Goal: Task Accomplishment & Management: Use online tool/utility

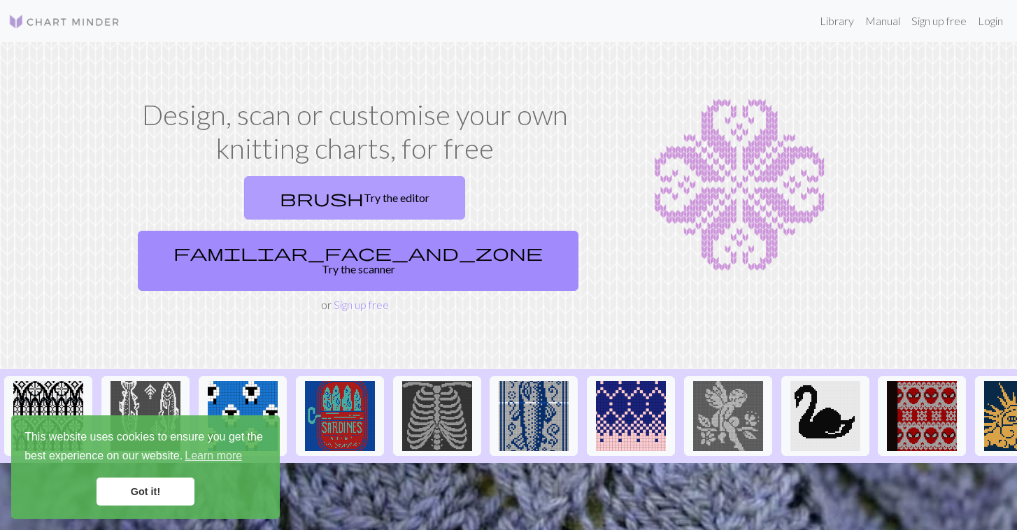
click at [246, 205] on link "brush Try the editor" at bounding box center [354, 197] width 221 height 43
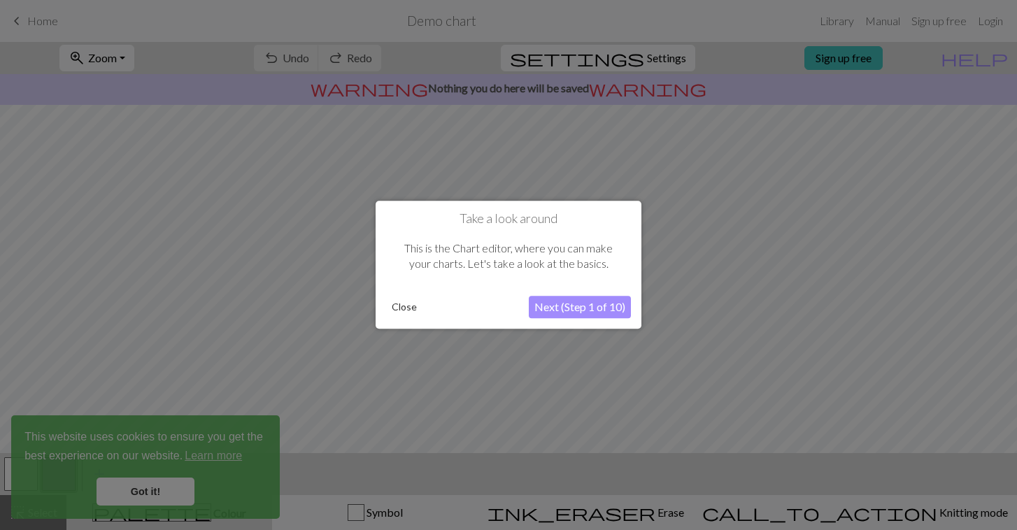
click at [414, 313] on button "Close" at bounding box center [404, 307] width 36 height 21
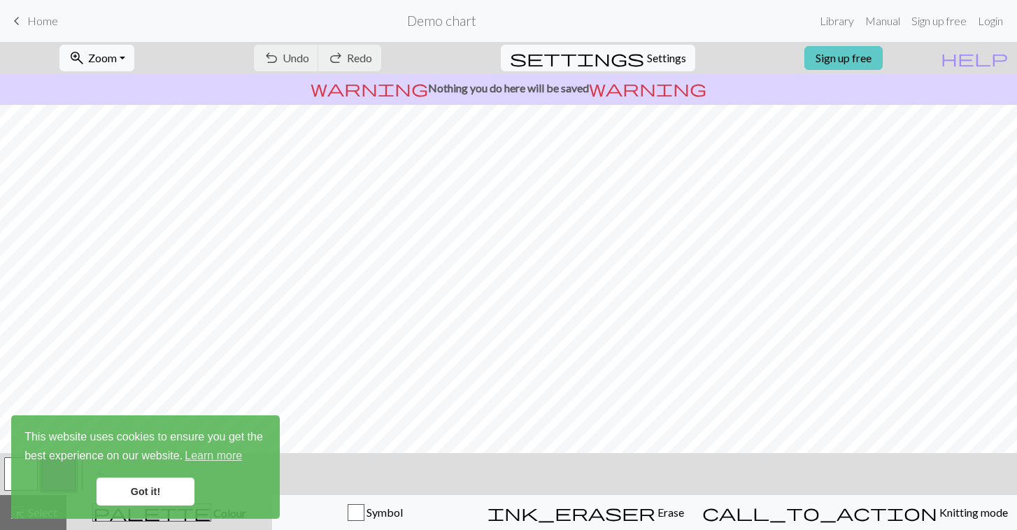
click at [873, 56] on link "Sign up free" at bounding box center [844, 58] width 78 height 24
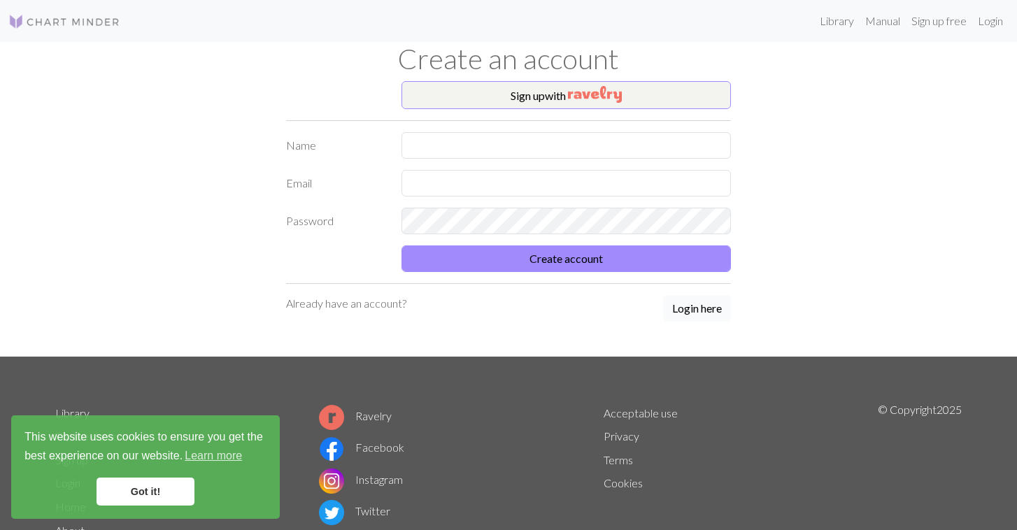
click at [705, 312] on button "Login here" at bounding box center [697, 308] width 68 height 27
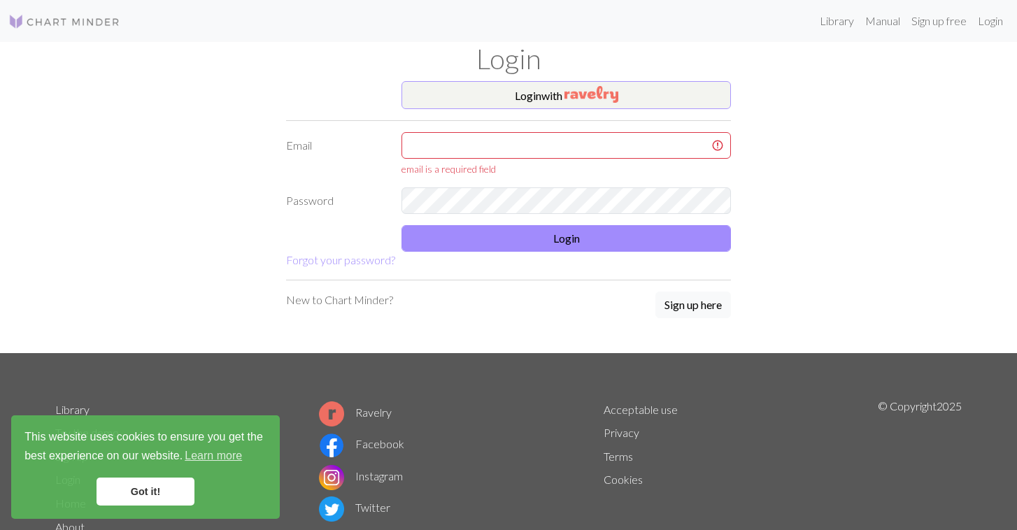
click at [551, 89] on button "Login with" at bounding box center [567, 95] width 330 height 28
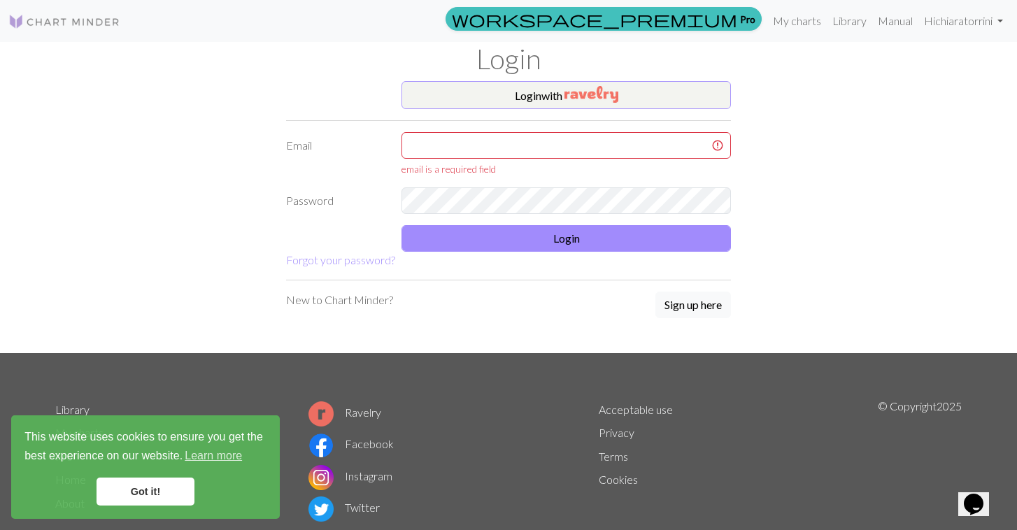
click at [668, 97] on button "Login with" at bounding box center [567, 95] width 330 height 28
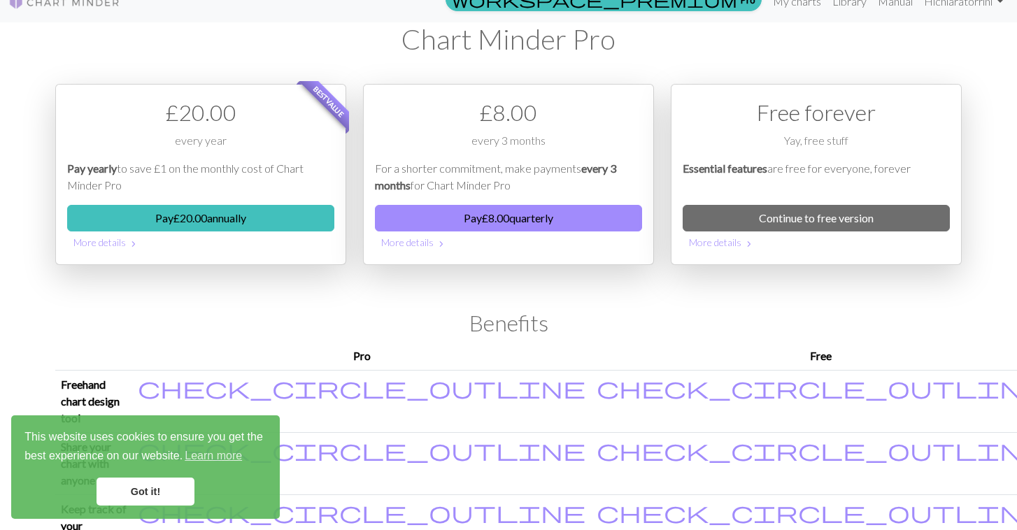
scroll to position [22, 0]
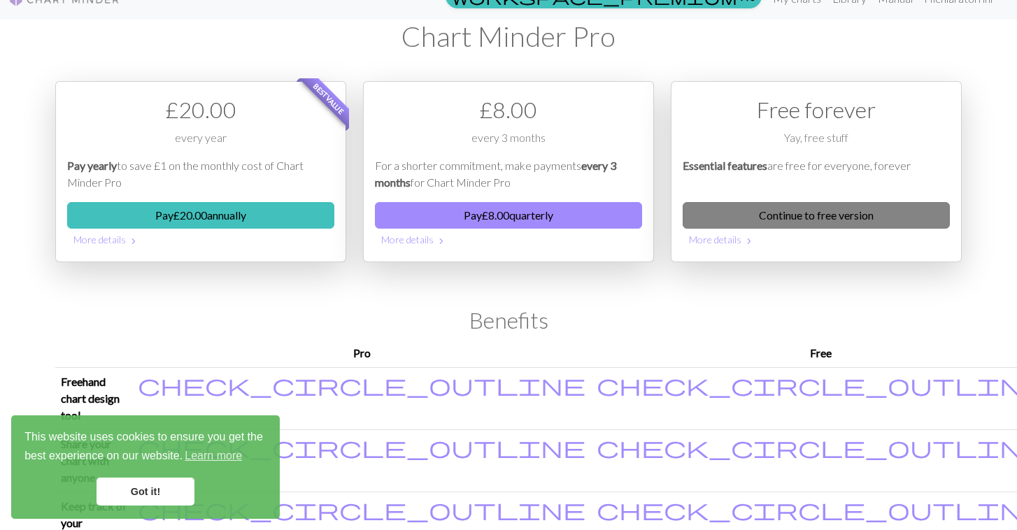
click at [782, 213] on link "Continue to free version" at bounding box center [816, 215] width 267 height 27
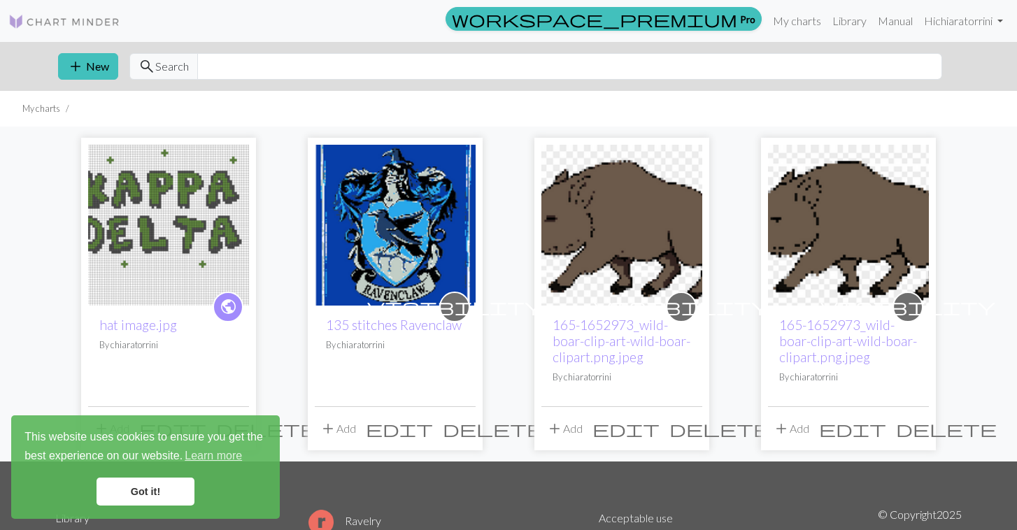
click at [159, 493] on link "Got it!" at bounding box center [146, 492] width 98 height 28
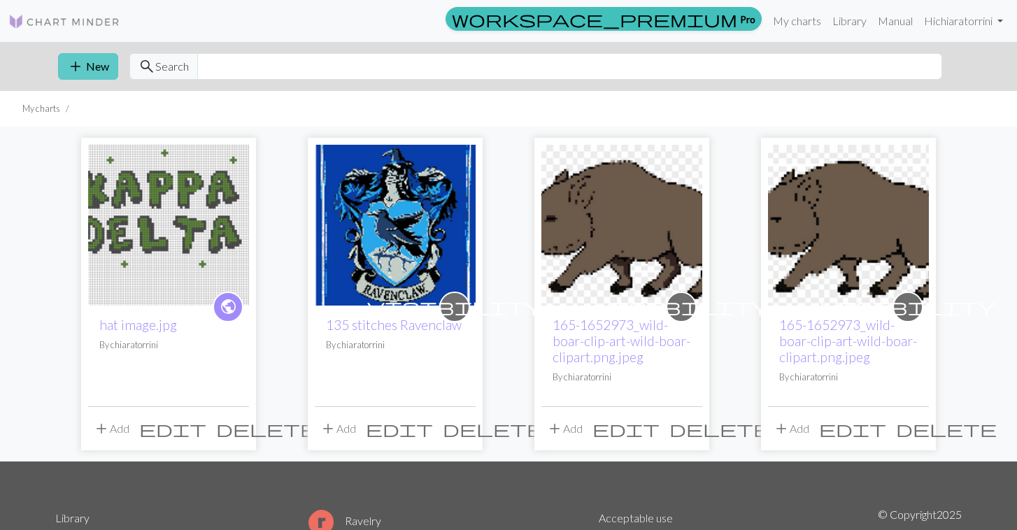
click at [83, 63] on span "add" at bounding box center [75, 67] width 17 height 20
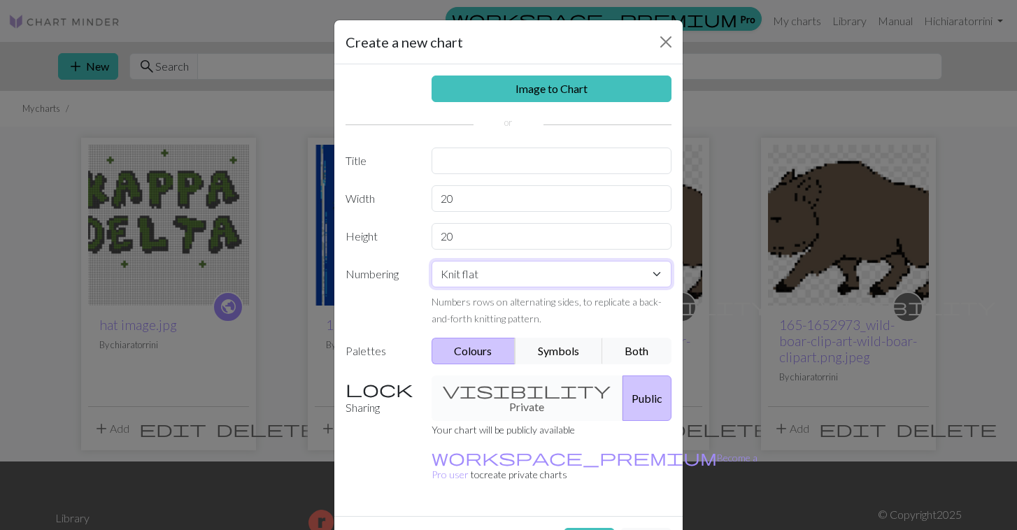
select select "round"
click at [471, 168] on input "text" at bounding box center [552, 161] width 241 height 27
type input "iceland hat v1"
drag, startPoint x: 477, startPoint y: 203, endPoint x: 438, endPoint y: 203, distance: 38.5
click at [438, 203] on input "20" at bounding box center [552, 198] width 241 height 27
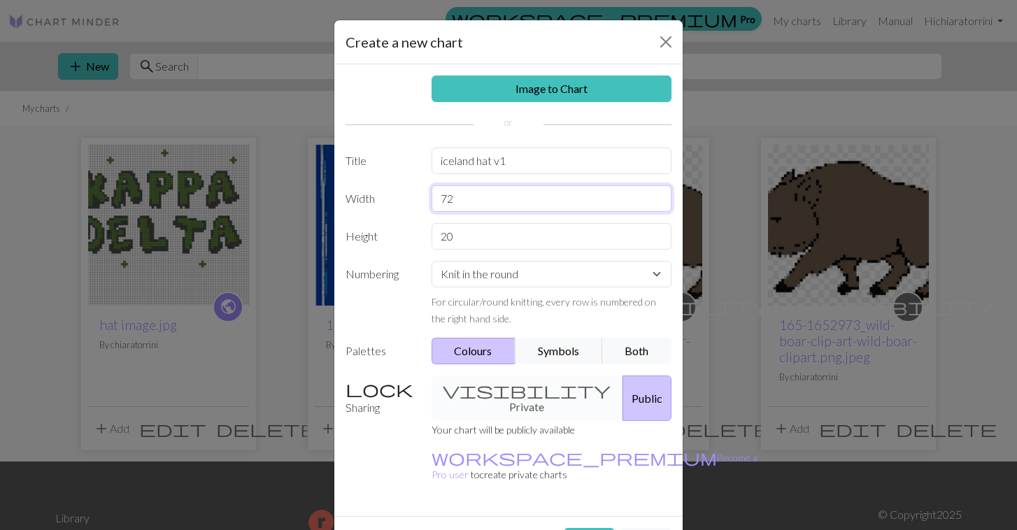
type input "72"
drag, startPoint x: 478, startPoint y: 240, endPoint x: 431, endPoint y: 239, distance: 46.9
click at [430, 239] on div "20" at bounding box center [551, 236] width 257 height 27
type input "88"
click at [509, 397] on div "visibility Private Public" at bounding box center [551, 398] width 257 height 45
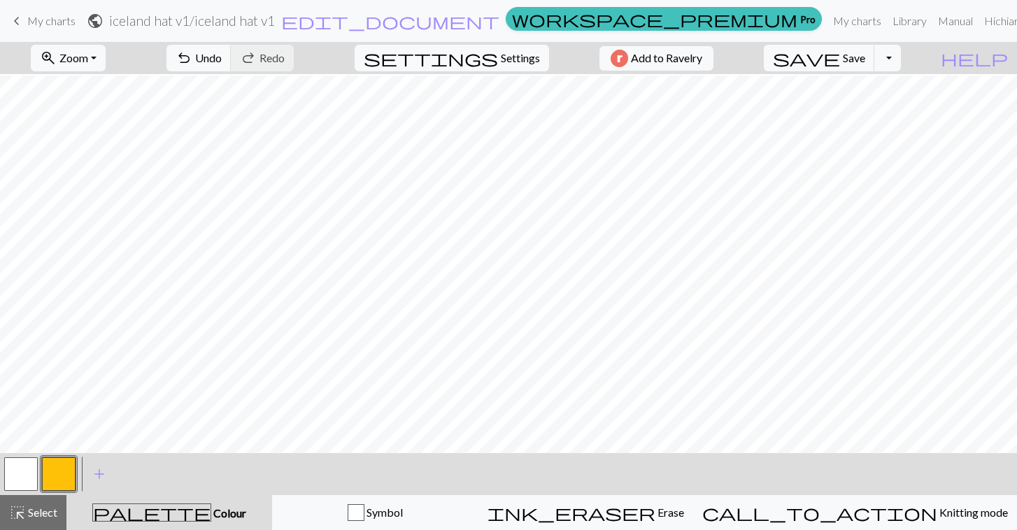
scroll to position [915, 0]
click at [24, 472] on button "button" at bounding box center [21, 475] width 34 height 34
click at [56, 479] on button "button" at bounding box center [59, 475] width 34 height 34
click at [98, 477] on span "add" at bounding box center [99, 475] width 17 height 20
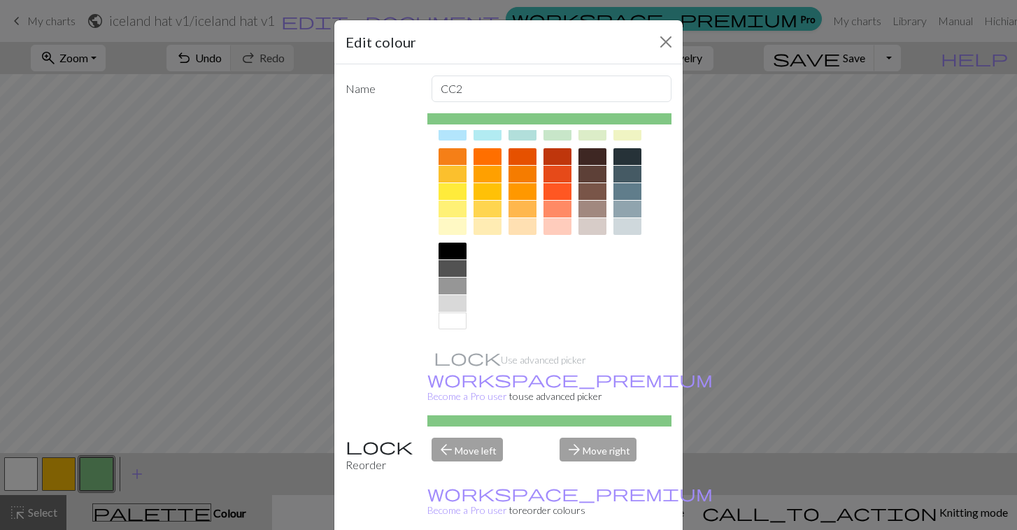
scroll to position [182, 0]
click at [591, 210] on div at bounding box center [593, 209] width 28 height 17
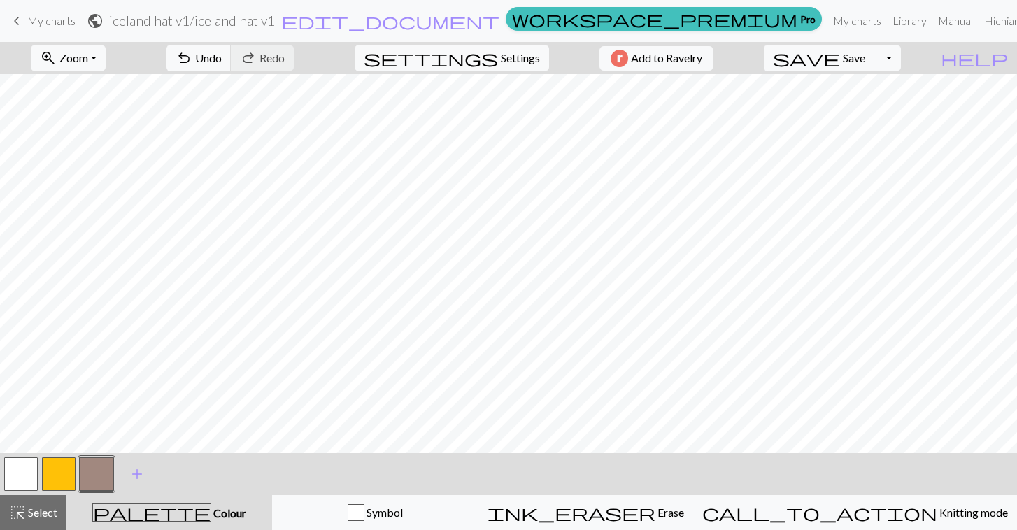
click at [52, 468] on button "button" at bounding box center [59, 475] width 34 height 34
click at [52, 468] on div "Edit colour Name CC1 Use advanced picker workspace_premium Become a Pro user to…" at bounding box center [508, 265] width 1017 height 530
click at [211, 517] on span "Colour" at bounding box center [228, 513] width 35 height 13
click at [133, 475] on span "add" at bounding box center [137, 475] width 17 height 20
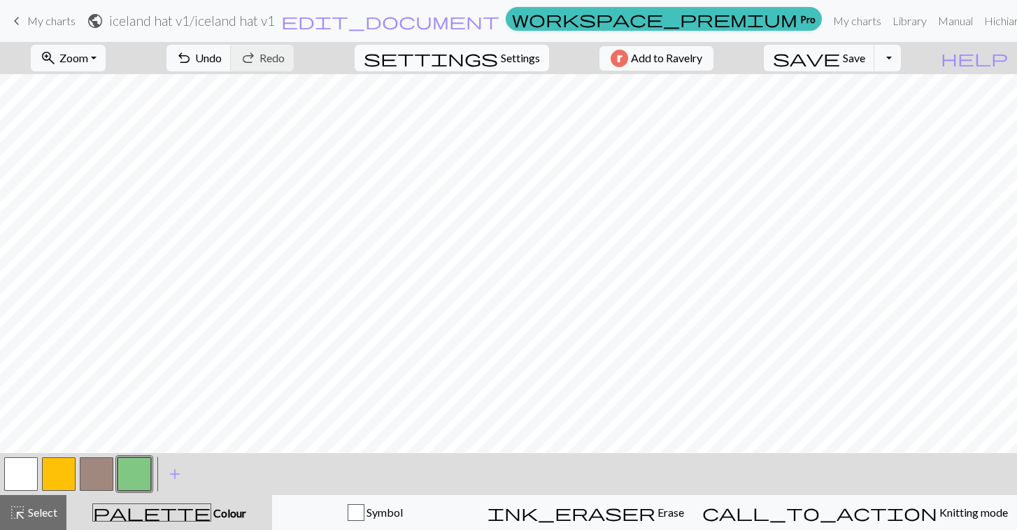
click at [490, 59] on button "settings Settings" at bounding box center [452, 58] width 195 height 27
select select "aran"
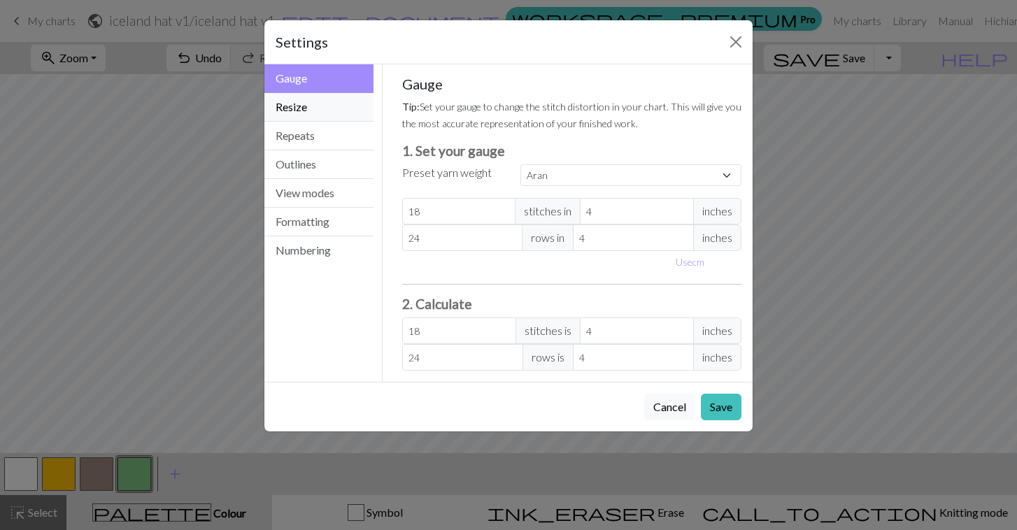
click at [316, 97] on button "Resize" at bounding box center [318, 107] width 109 height 29
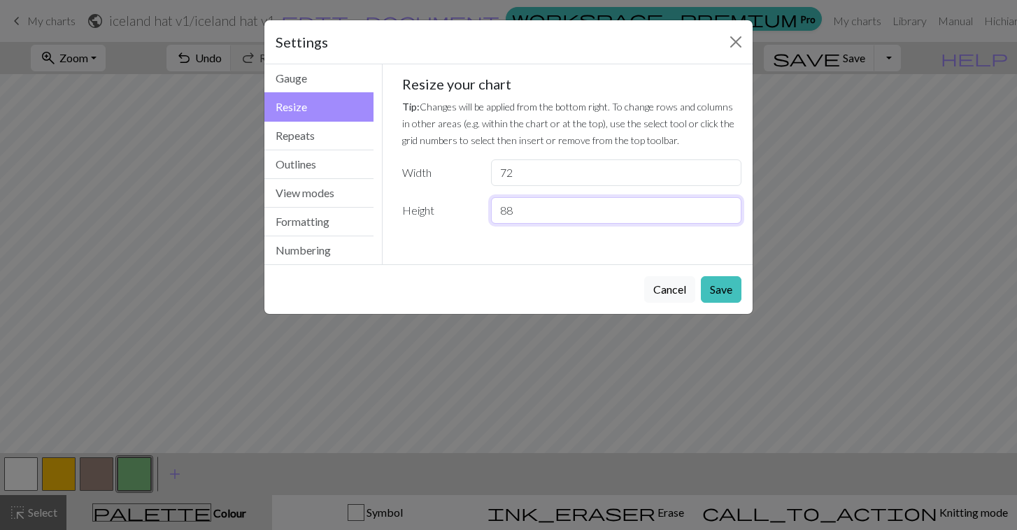
drag, startPoint x: 522, startPoint y: 216, endPoint x: 485, endPoint y: 216, distance: 37.1
click at [485, 216] on div "88" at bounding box center [616, 210] width 267 height 27
type input "40"
click at [719, 288] on button "Save" at bounding box center [721, 289] width 41 height 27
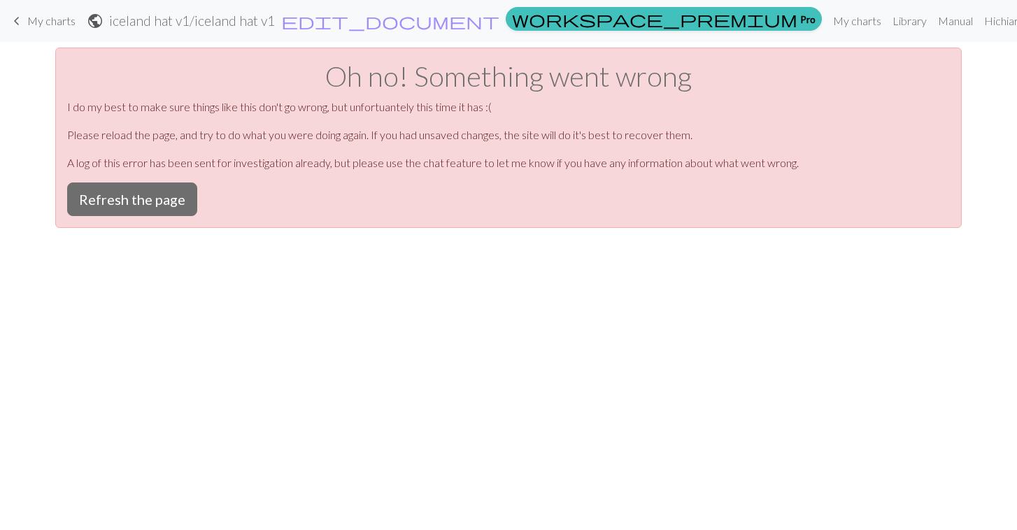
scroll to position [0, 0]
click at [110, 196] on button "Refresh the page" at bounding box center [132, 200] width 130 height 34
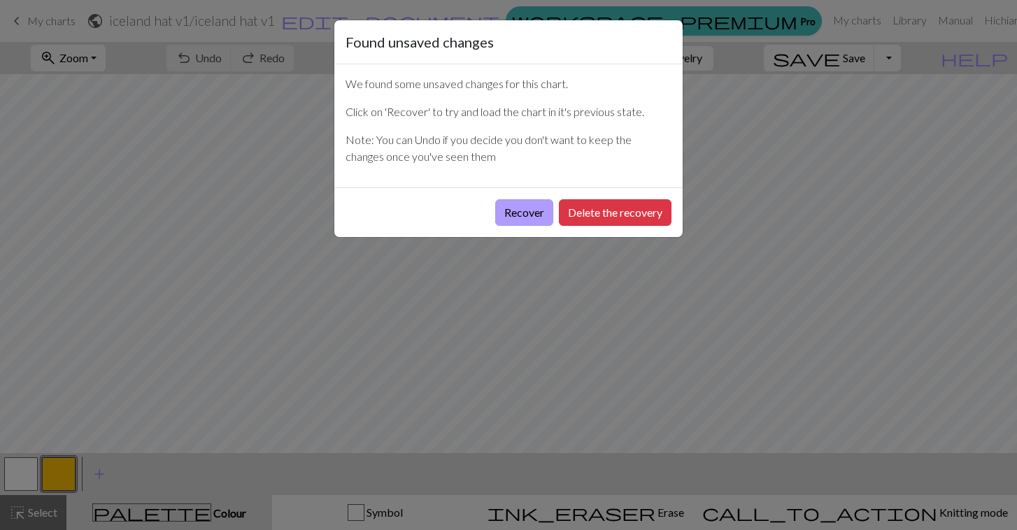
click at [522, 218] on button "Recover" at bounding box center [524, 212] width 58 height 27
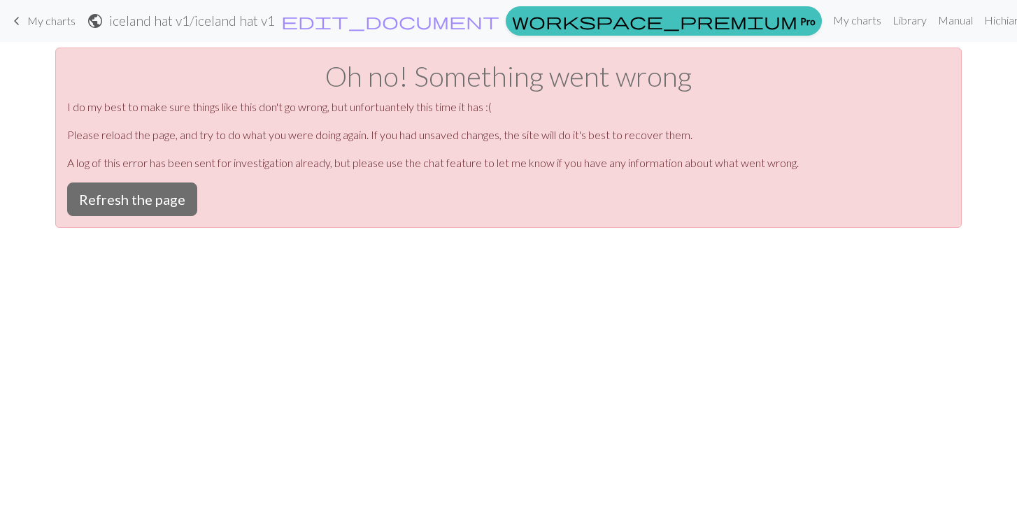
click at [37, 29] on link "keyboard_arrow_left My charts" at bounding box center [41, 21] width 67 height 24
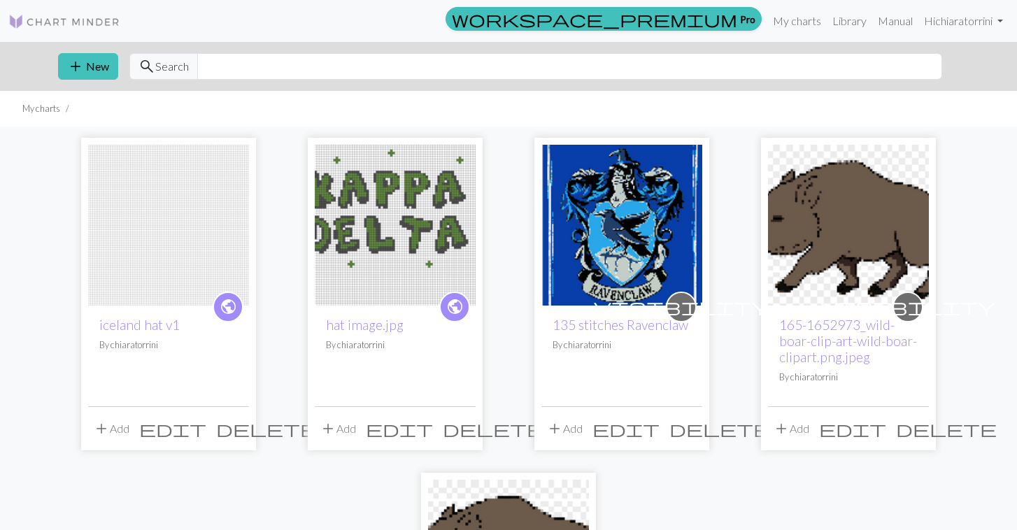
click at [145, 234] on img at bounding box center [168, 225] width 161 height 161
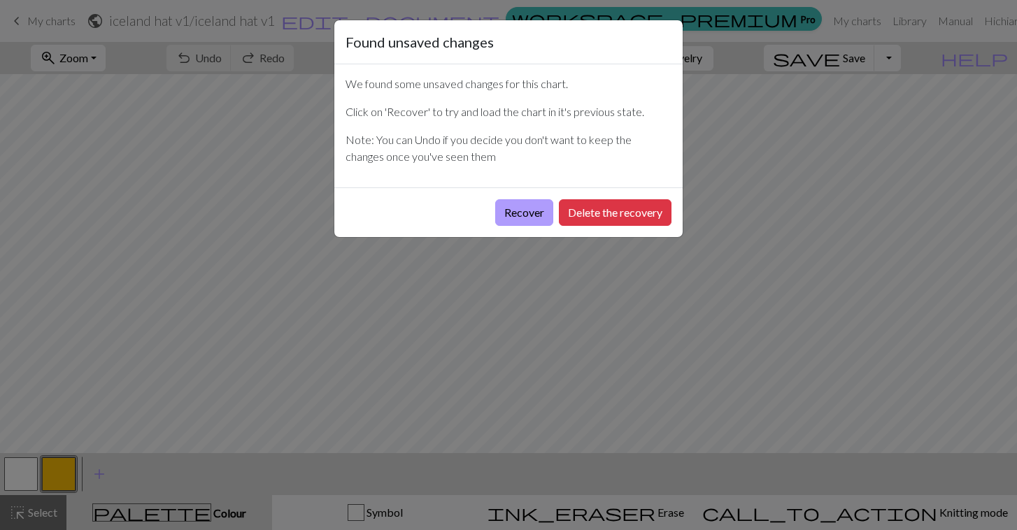
click at [532, 213] on button "Recover" at bounding box center [524, 212] width 58 height 27
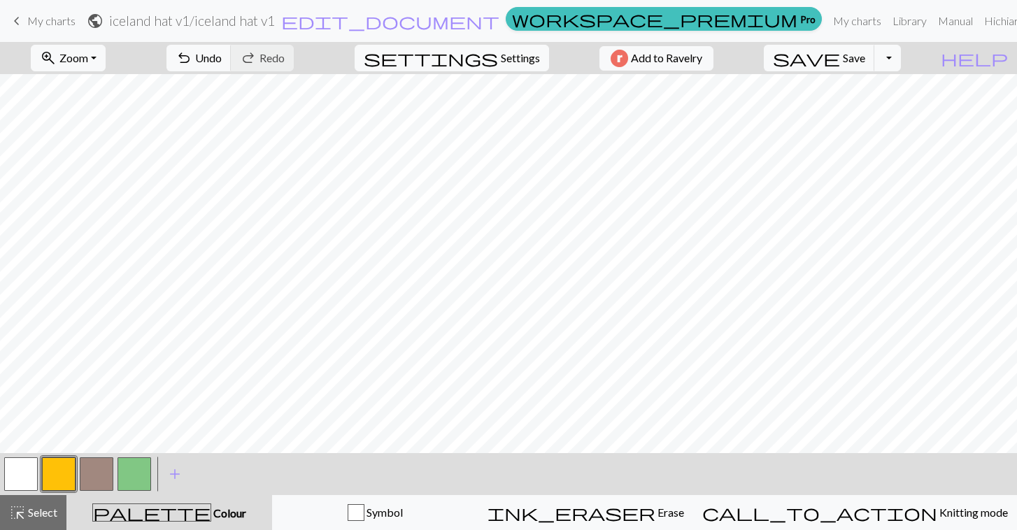
scroll to position [244, 0]
click at [57, 471] on button "button" at bounding box center [59, 475] width 34 height 34
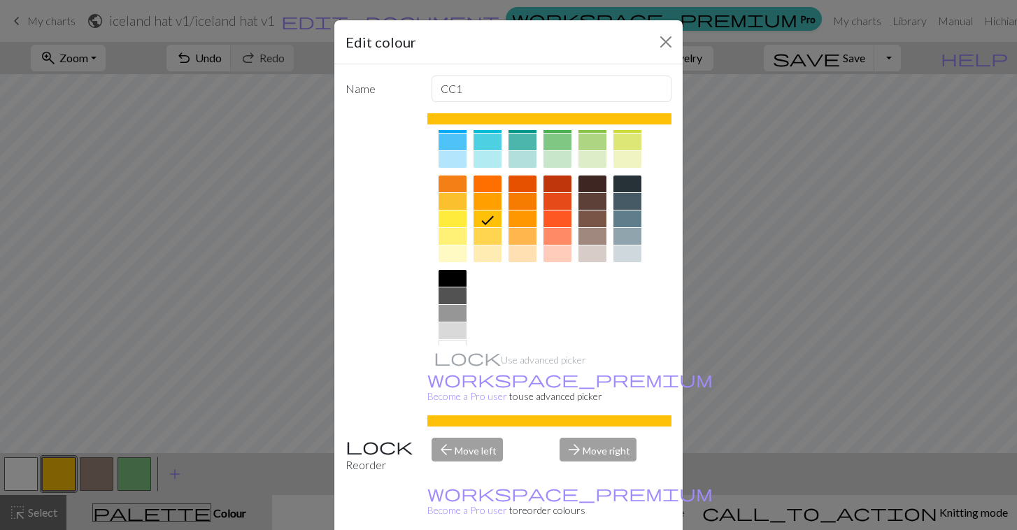
scroll to position [157, 0]
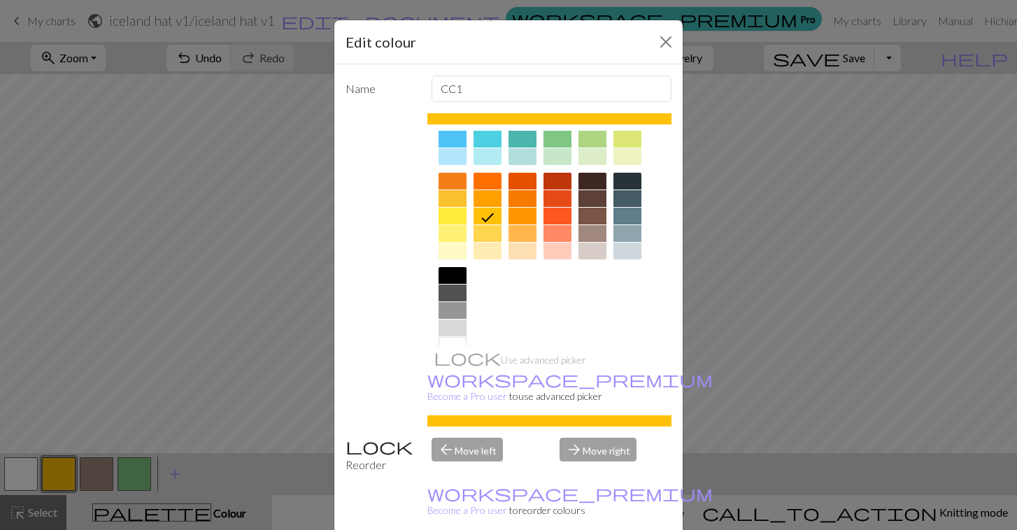
click at [460, 237] on div at bounding box center [453, 233] width 28 height 17
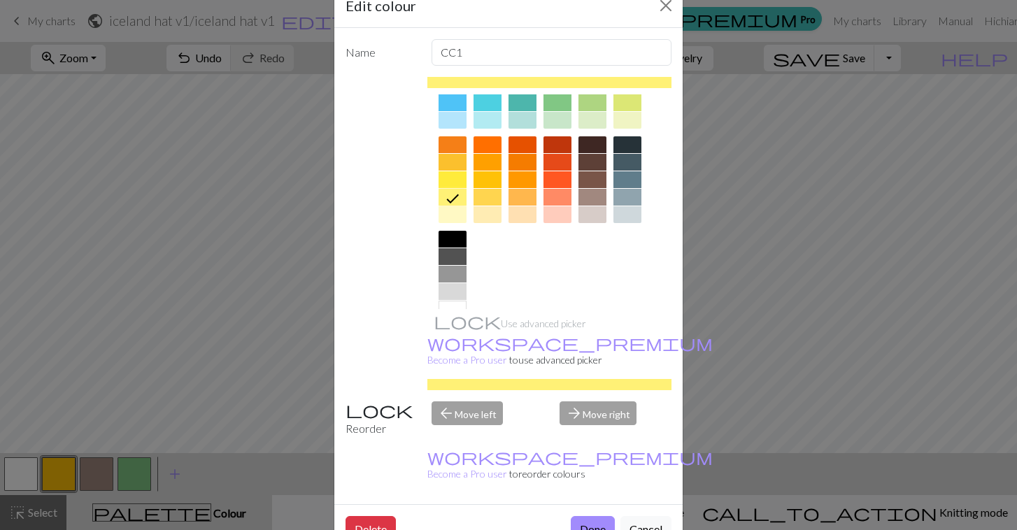
scroll to position [35, 0]
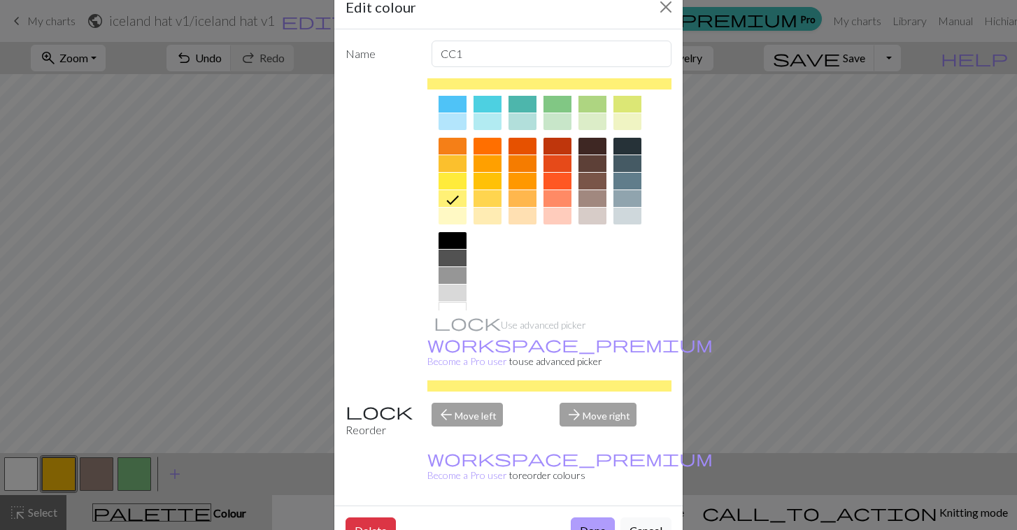
click at [594, 518] on button "Done" at bounding box center [593, 531] width 44 height 27
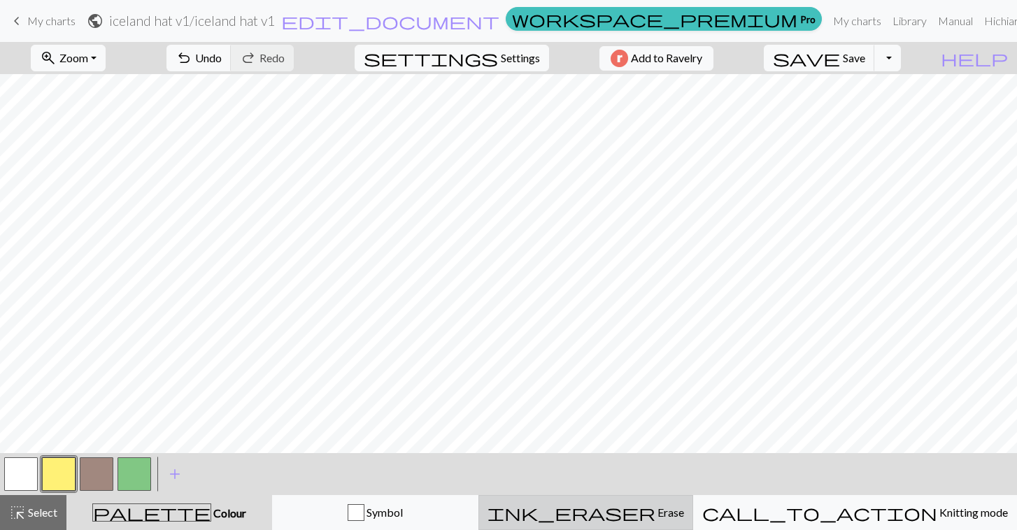
click at [635, 515] on div "ink_eraser Erase Erase" at bounding box center [586, 512] width 197 height 17
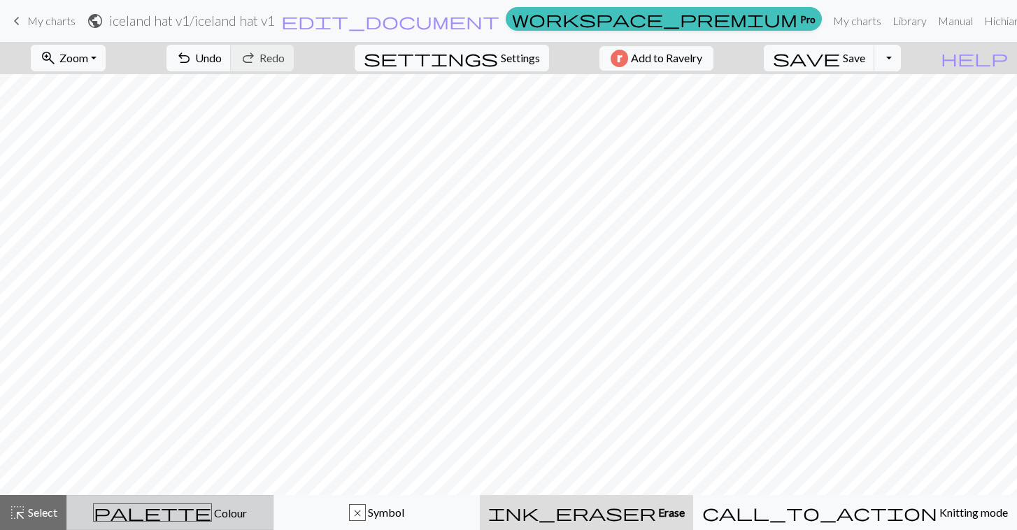
click at [129, 510] on div "palette Colour Colour" at bounding box center [170, 513] width 189 height 18
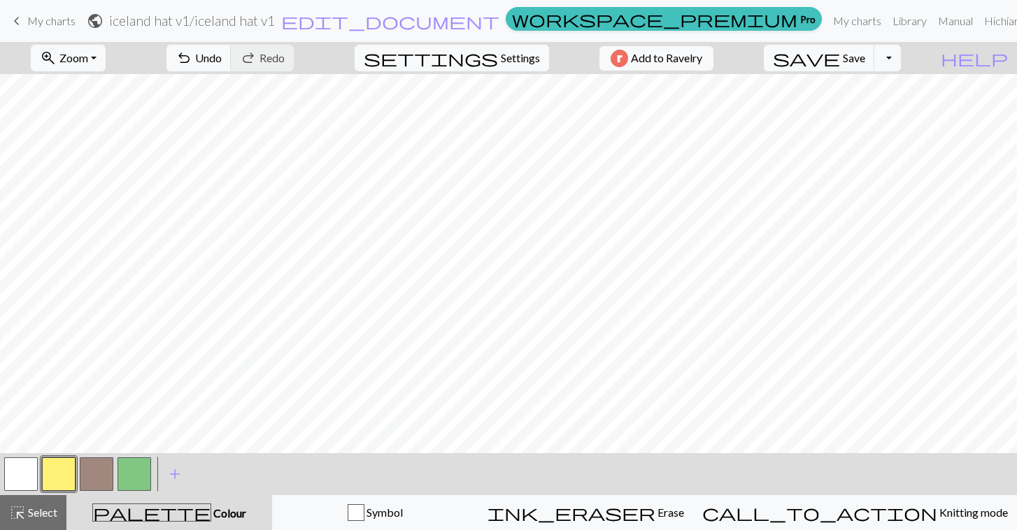
click at [92, 476] on button "button" at bounding box center [97, 475] width 34 height 34
click at [44, 510] on span "Select" at bounding box center [41, 512] width 31 height 13
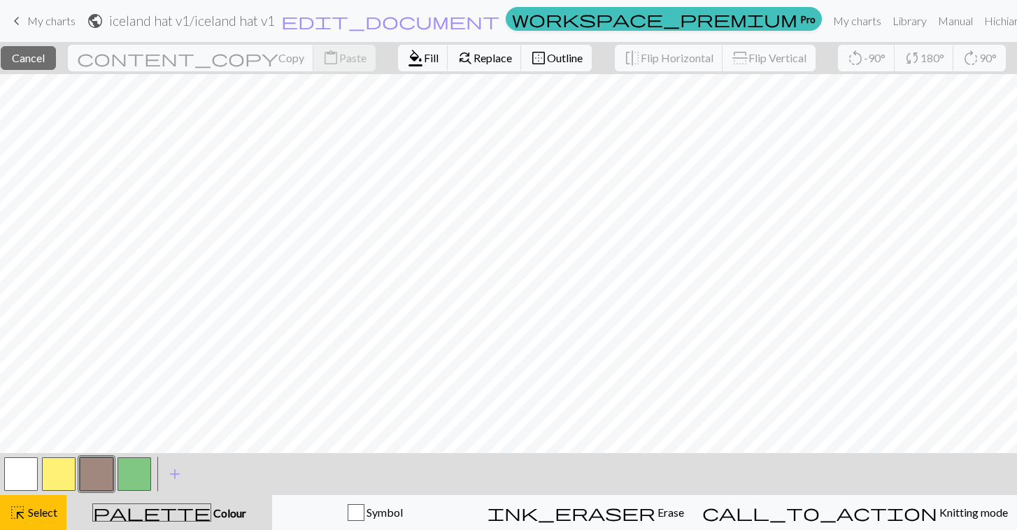
click at [94, 484] on button "button" at bounding box center [97, 475] width 34 height 34
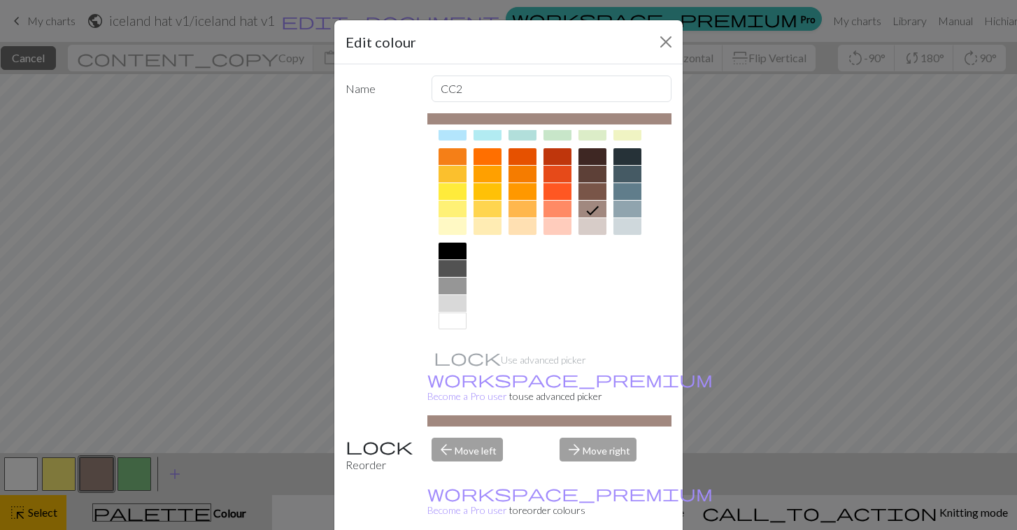
scroll to position [182, 0]
click at [551, 416] on div at bounding box center [550, 421] width 245 height 11
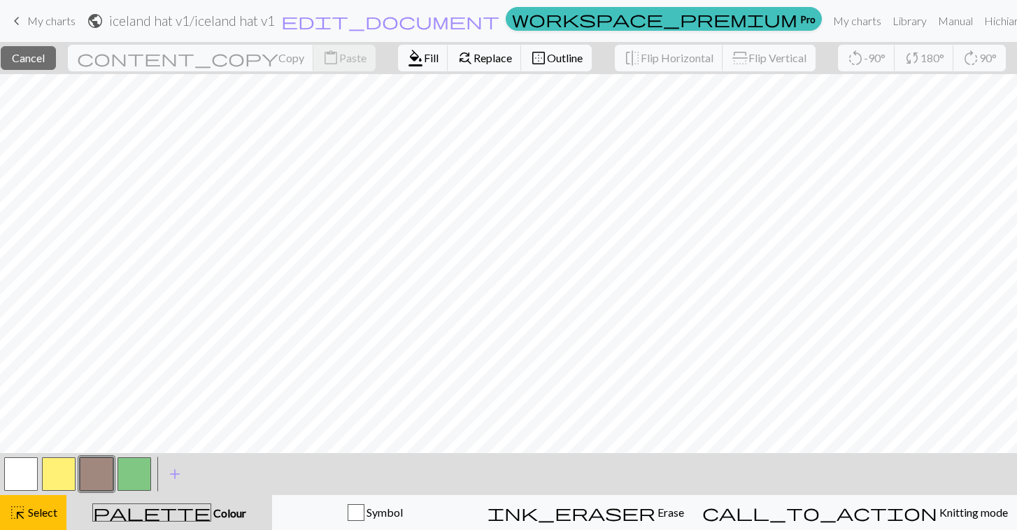
click at [97, 461] on button "button" at bounding box center [97, 475] width 34 height 34
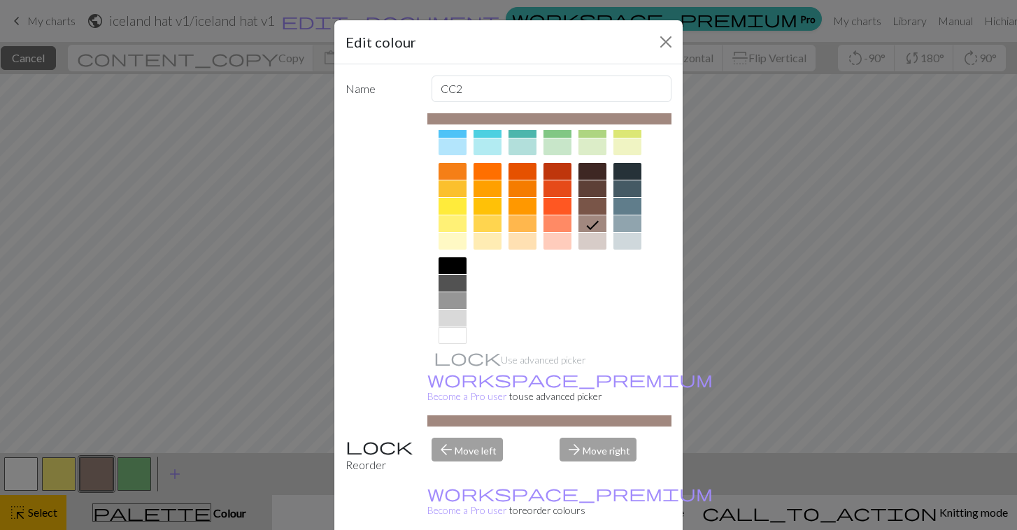
scroll to position [175, 0]
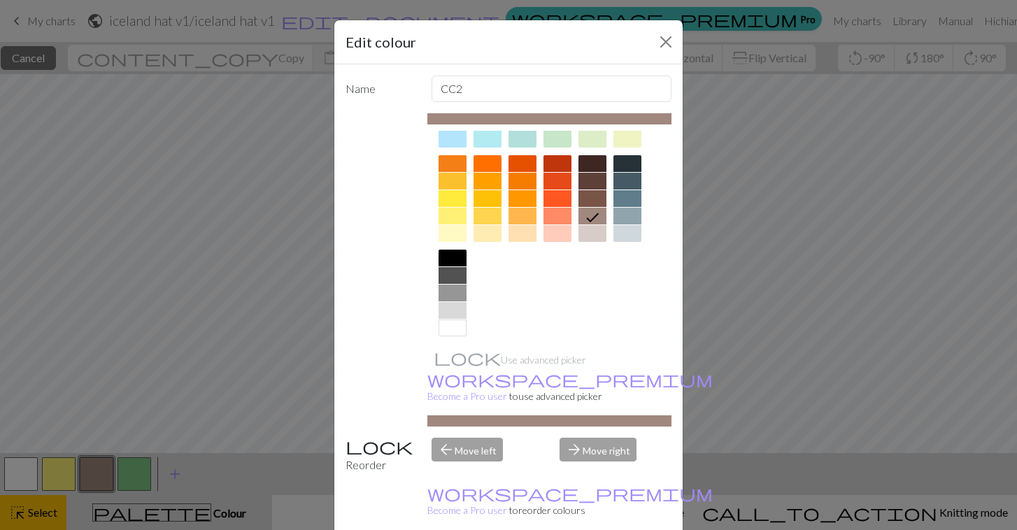
click at [593, 214] on icon at bounding box center [592, 217] width 17 height 17
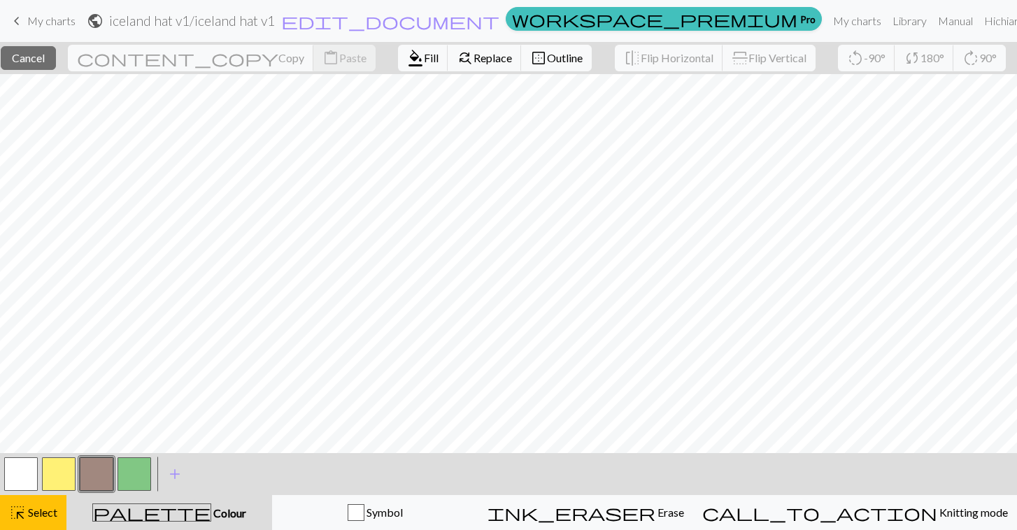
scroll to position [0, 0]
click at [407, 57] on span "format_color_fill" at bounding box center [415, 58] width 17 height 20
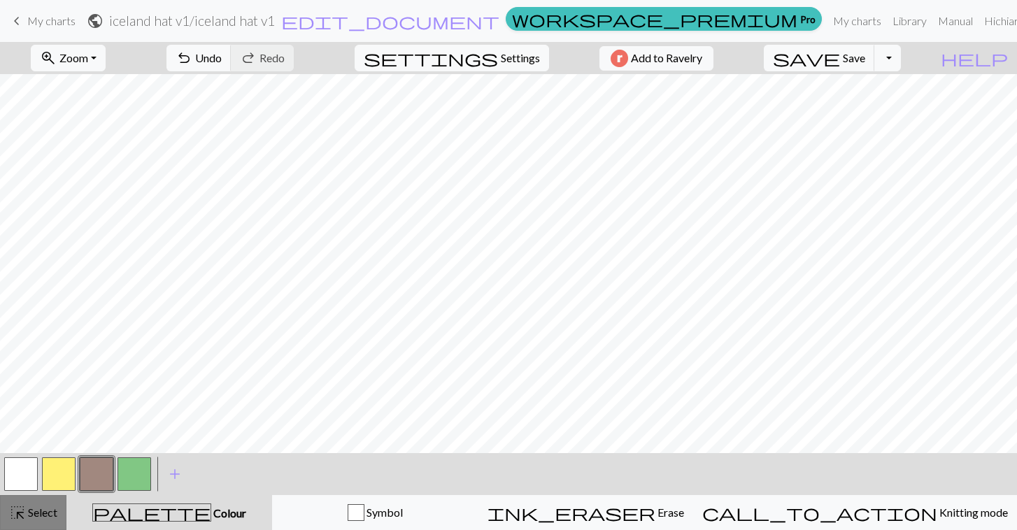
click at [43, 518] on span "Select" at bounding box center [41, 512] width 31 height 13
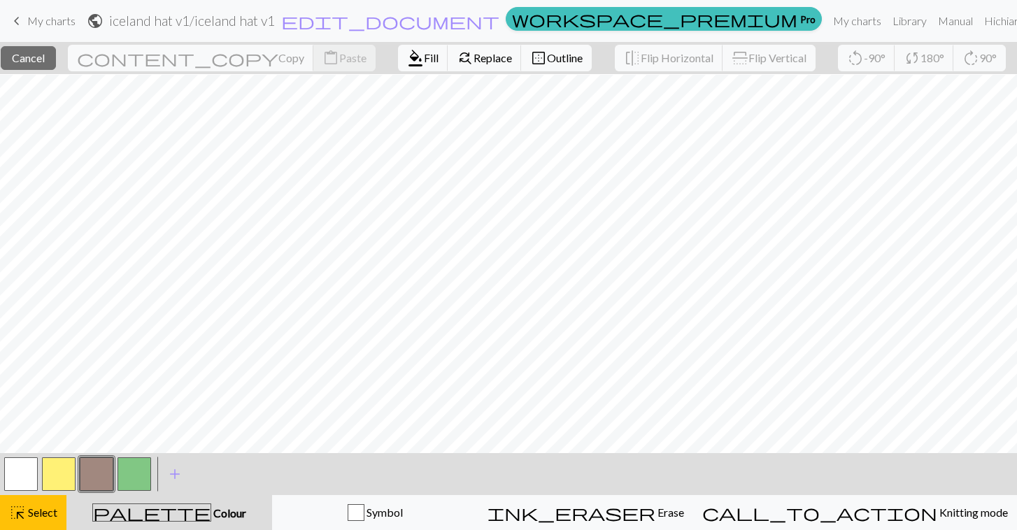
scroll to position [244, 60]
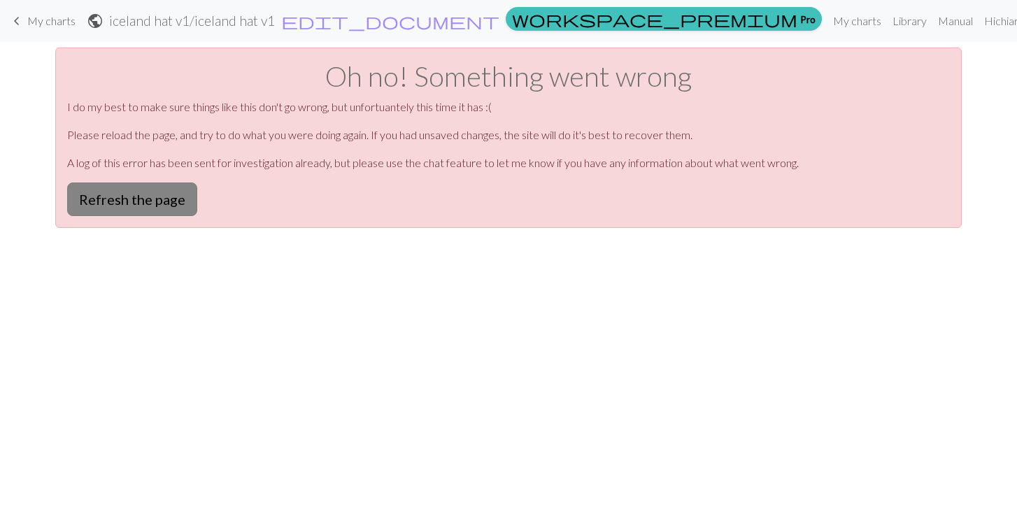
click at [131, 192] on button "Refresh the page" at bounding box center [132, 200] width 130 height 34
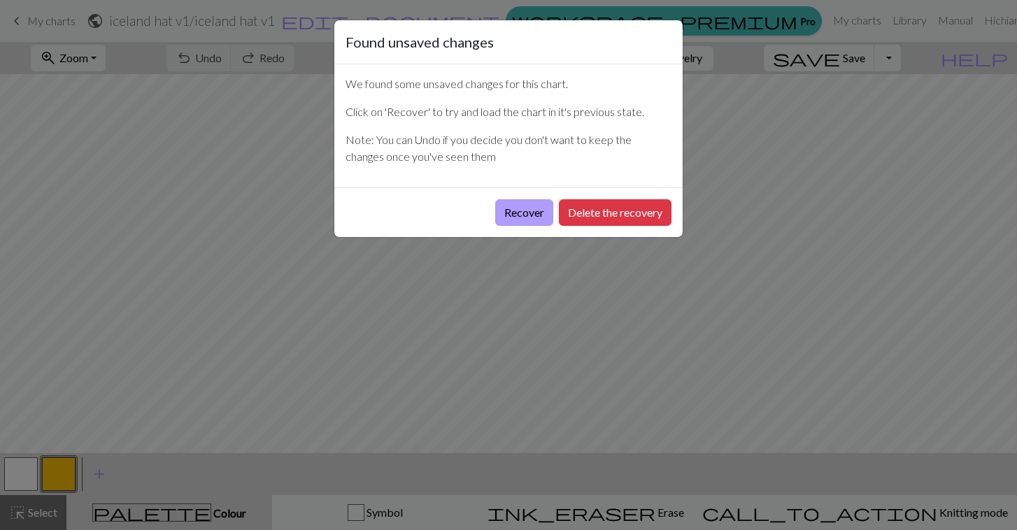
click at [520, 207] on button "Recover" at bounding box center [524, 212] width 58 height 27
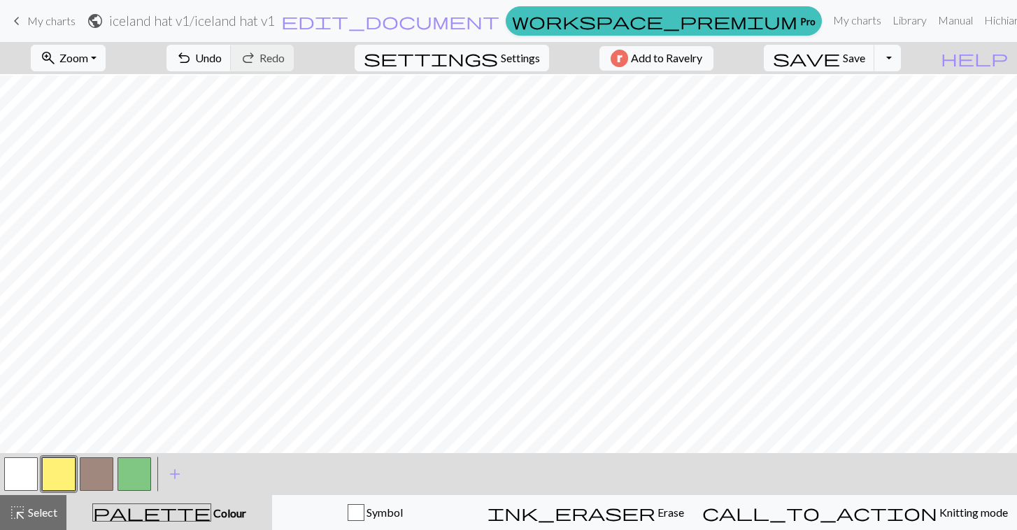
scroll to position [239, 0]
click at [868, 52] on button "save Save Save" at bounding box center [819, 58] width 111 height 27
click at [88, 63] on span "Zoom" at bounding box center [73, 57] width 29 height 13
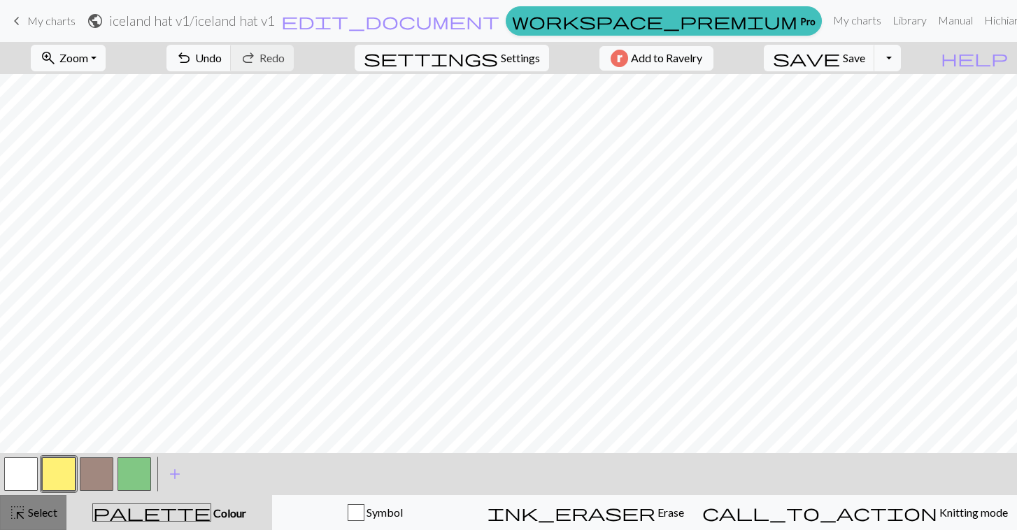
click at [18, 522] on span "highlight_alt" at bounding box center [17, 513] width 17 height 20
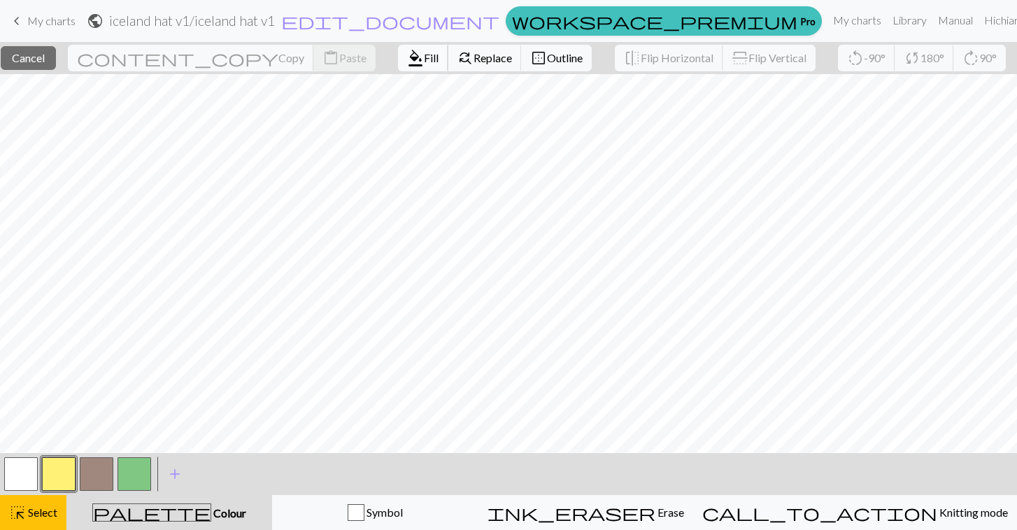
click at [407, 59] on span "format_color_fill" at bounding box center [415, 58] width 17 height 20
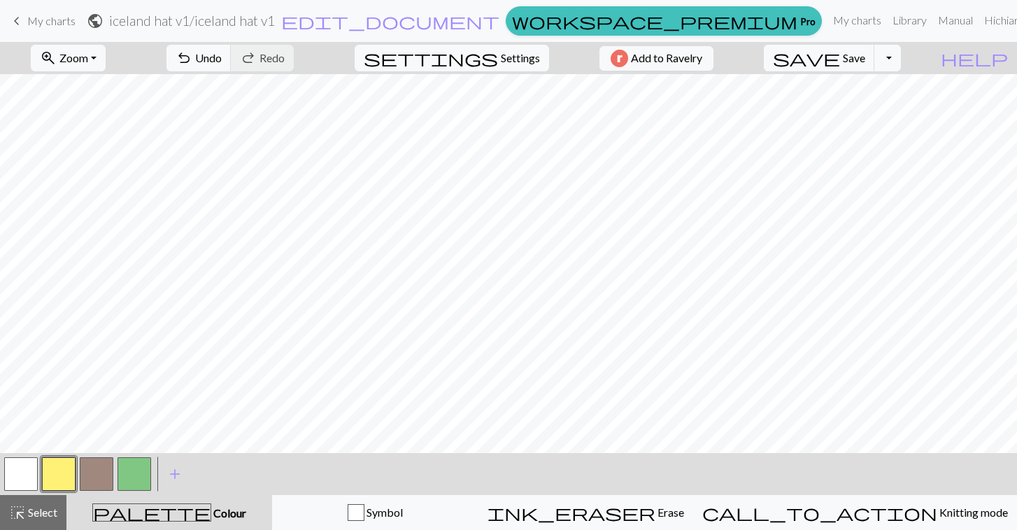
scroll to position [0, 0]
click at [28, 514] on span "Select" at bounding box center [41, 512] width 31 height 13
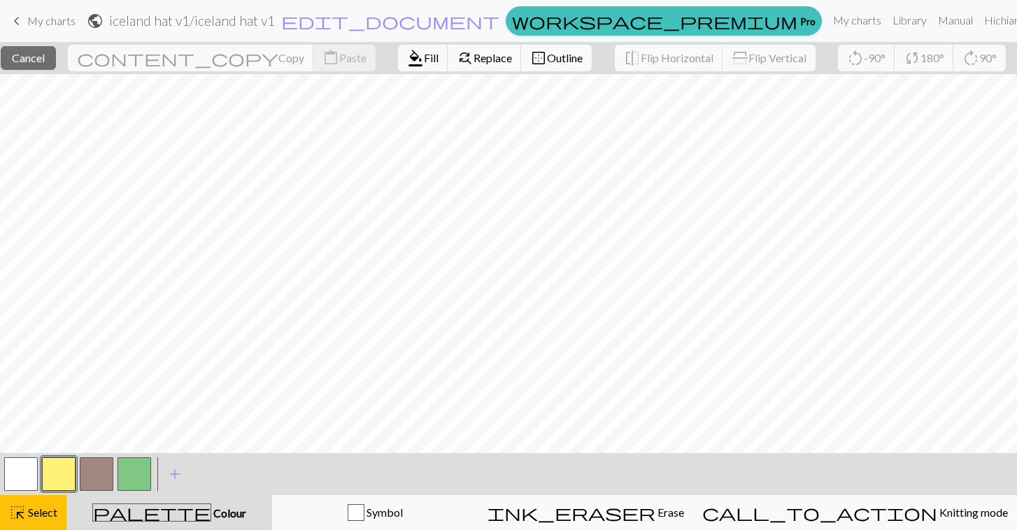
click at [92, 472] on button "button" at bounding box center [97, 475] width 34 height 34
click at [424, 57] on span "Fill" at bounding box center [431, 57] width 15 height 13
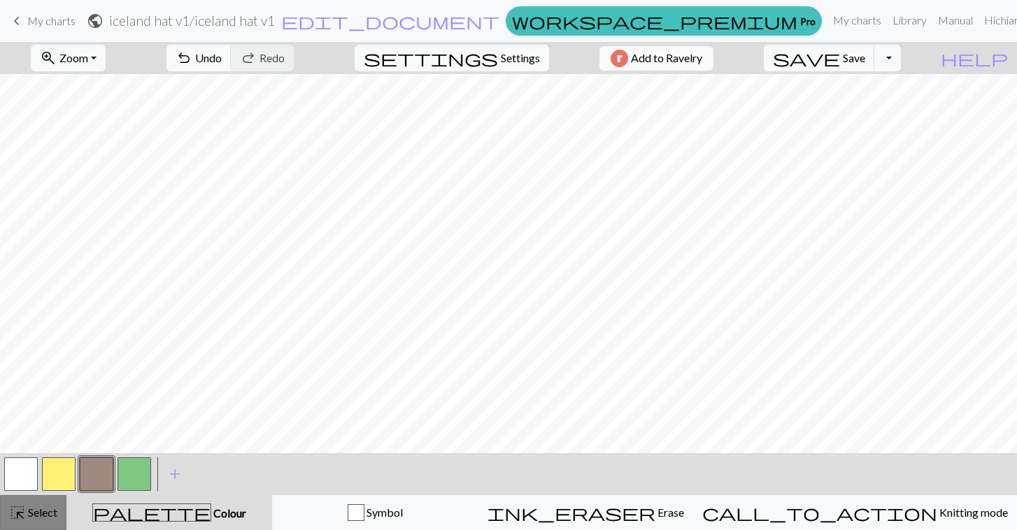
click at [27, 513] on span "Select" at bounding box center [41, 512] width 31 height 13
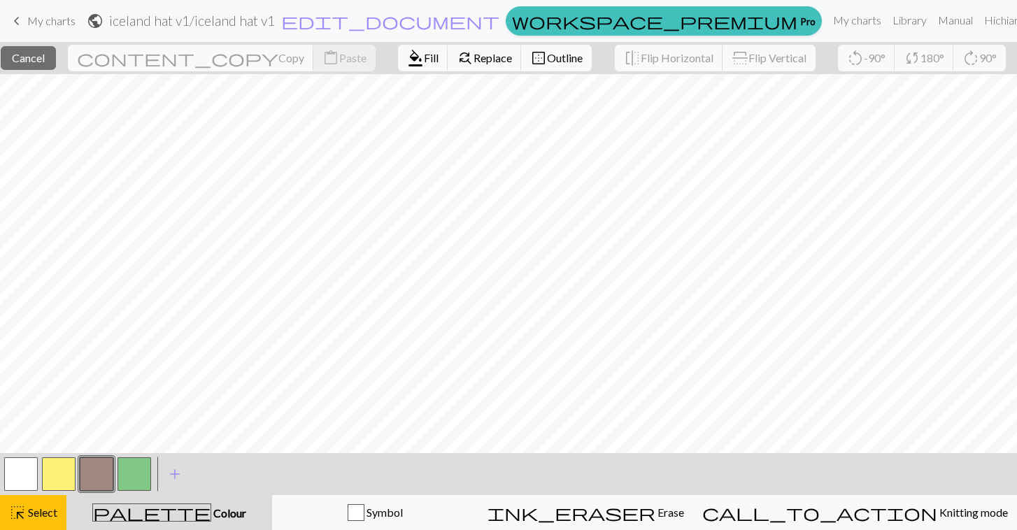
click at [100, 481] on button "button" at bounding box center [97, 475] width 34 height 34
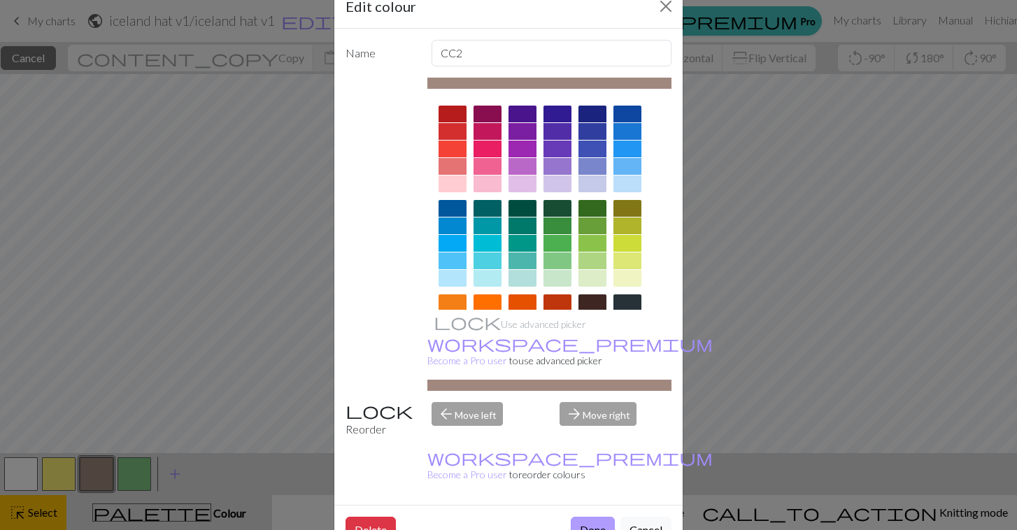
scroll to position [35, 0]
click at [594, 518] on button "Done" at bounding box center [593, 531] width 44 height 27
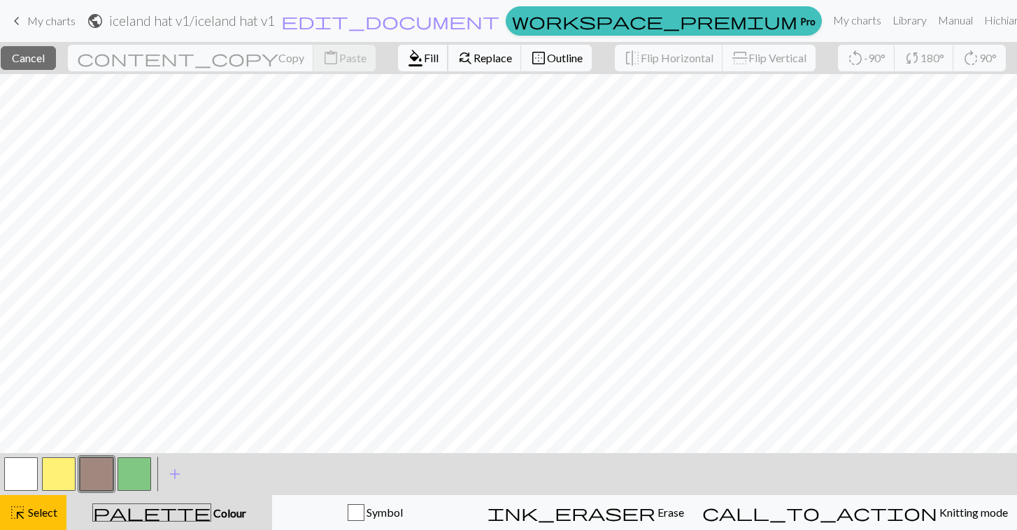
click at [424, 57] on span "Fill" at bounding box center [431, 57] width 15 height 13
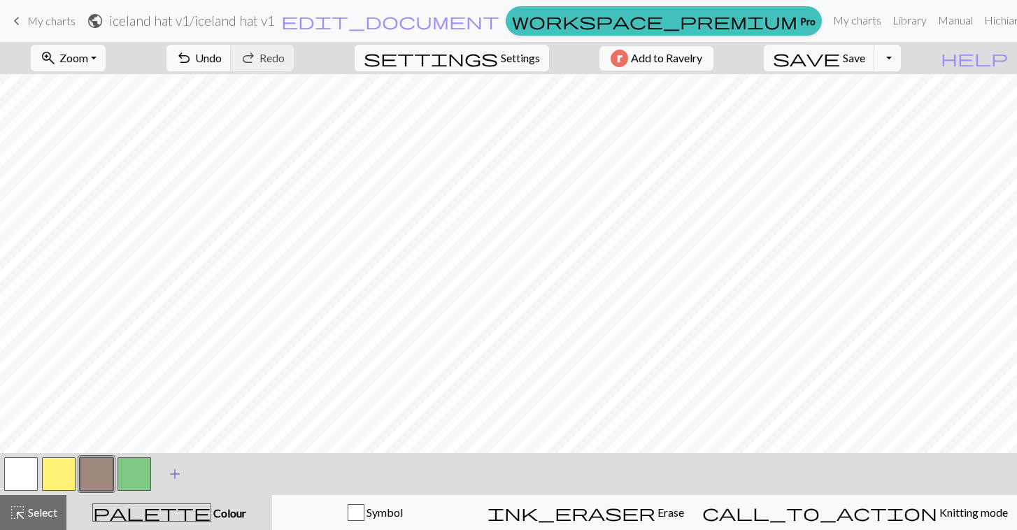
click at [186, 477] on button "add Add a colour" at bounding box center [174, 474] width 35 height 35
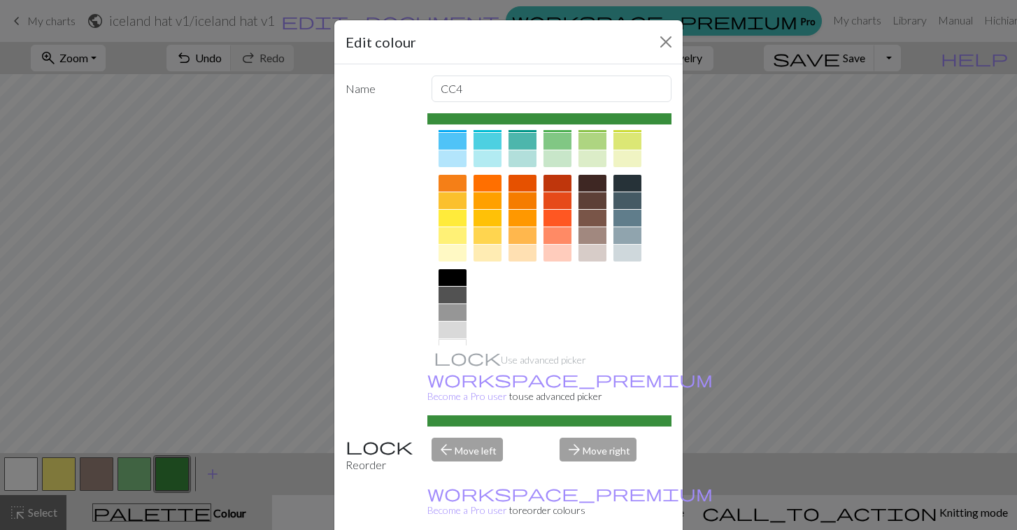
scroll to position [155, 0]
click at [454, 281] on div at bounding box center [453, 277] width 28 height 17
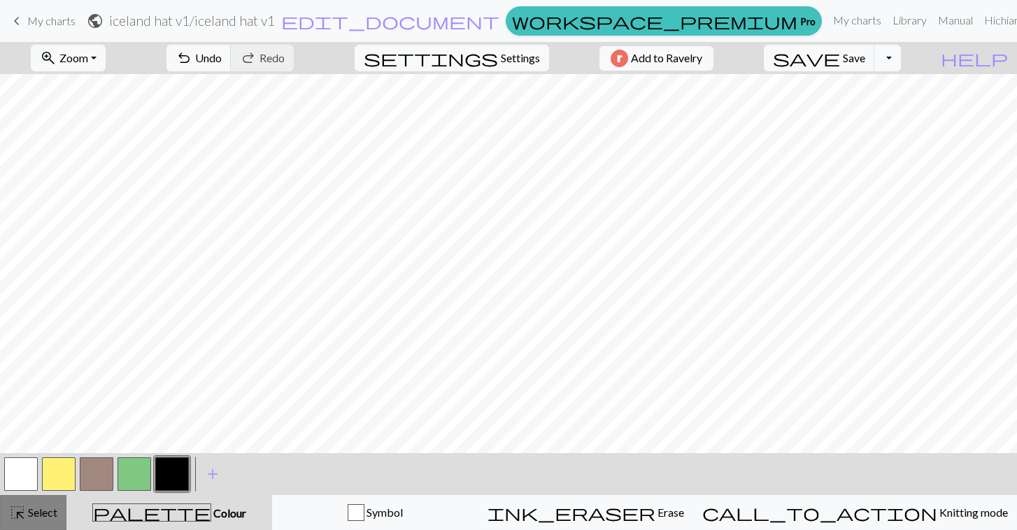
click at [23, 519] on span "highlight_alt" at bounding box center [17, 513] width 17 height 20
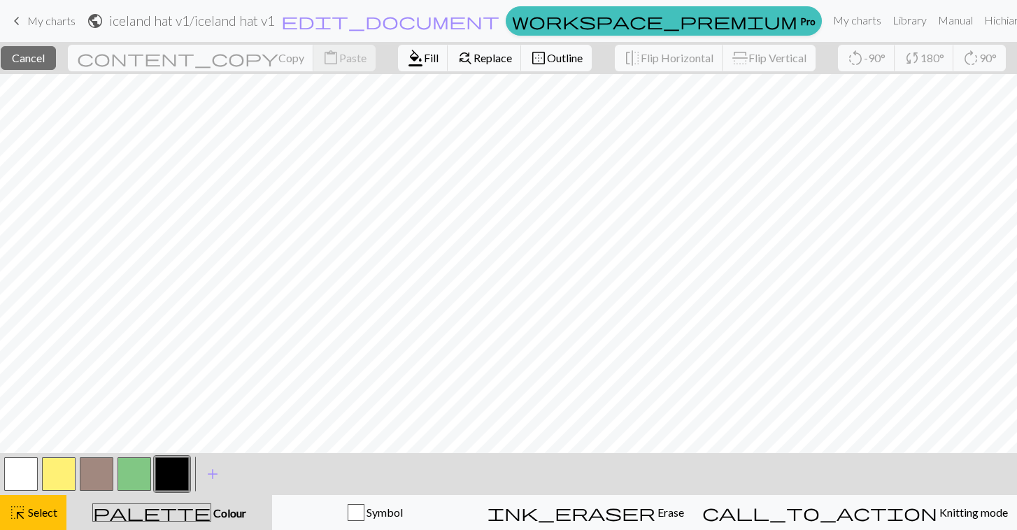
click at [179, 477] on button "button" at bounding box center [172, 475] width 34 height 34
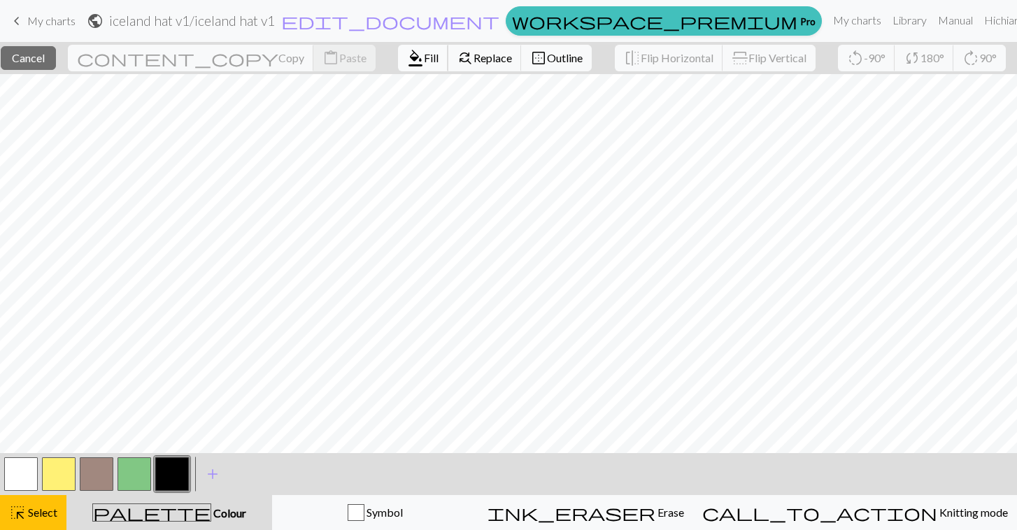
click at [424, 62] on span "Fill" at bounding box center [431, 57] width 15 height 13
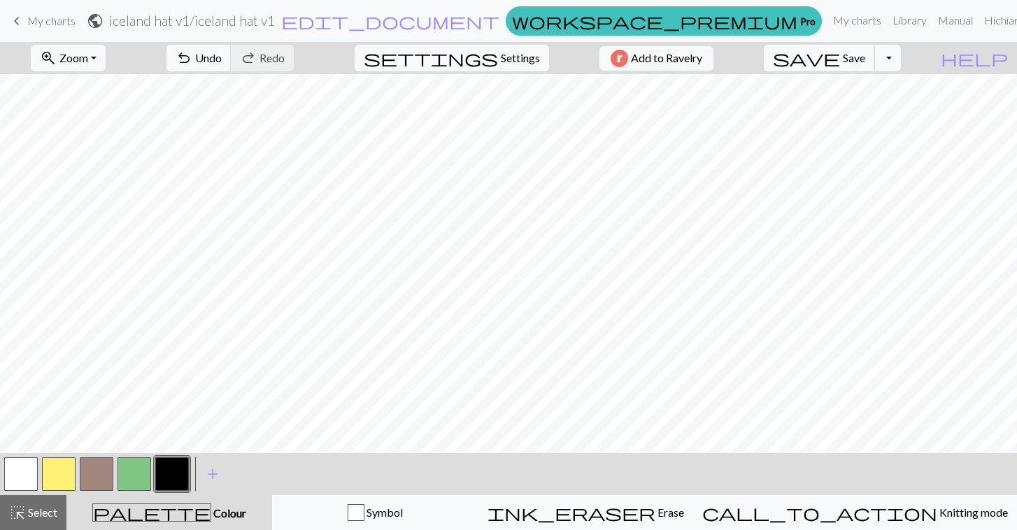
click at [868, 58] on button "save Save Save" at bounding box center [819, 58] width 111 height 27
click at [42, 516] on span "Select" at bounding box center [41, 512] width 31 height 13
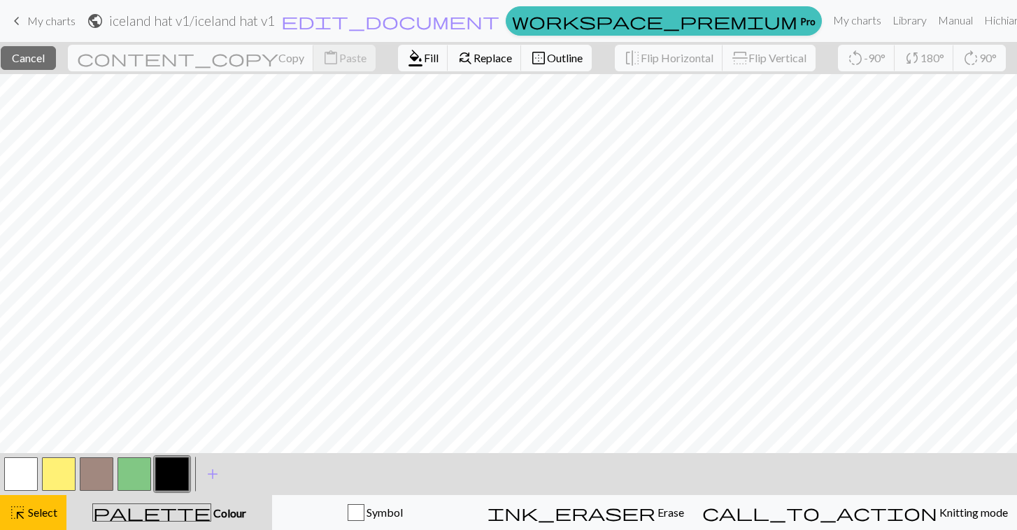
click at [103, 477] on button "button" at bounding box center [97, 475] width 34 height 34
click at [424, 60] on span "Fill" at bounding box center [431, 57] width 15 height 13
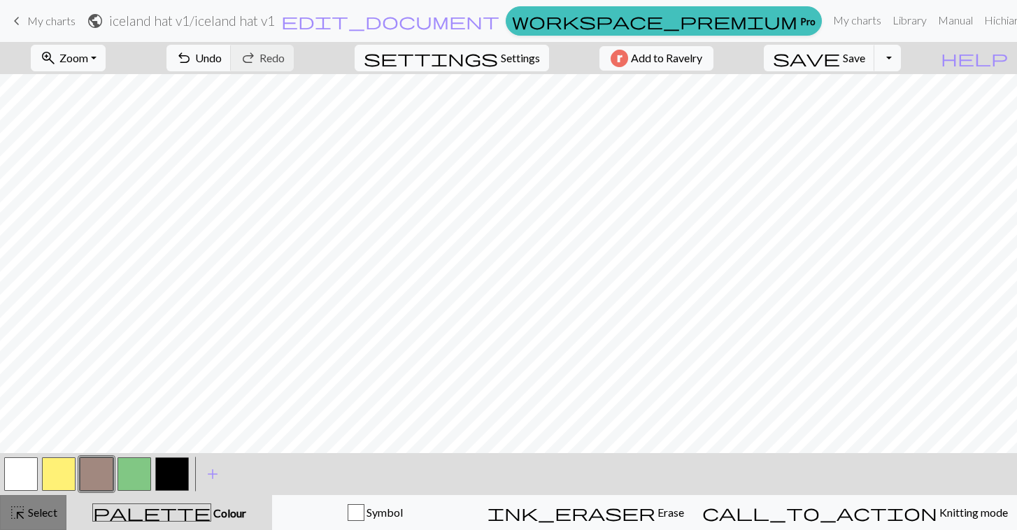
click at [34, 507] on span "Select" at bounding box center [41, 512] width 31 height 13
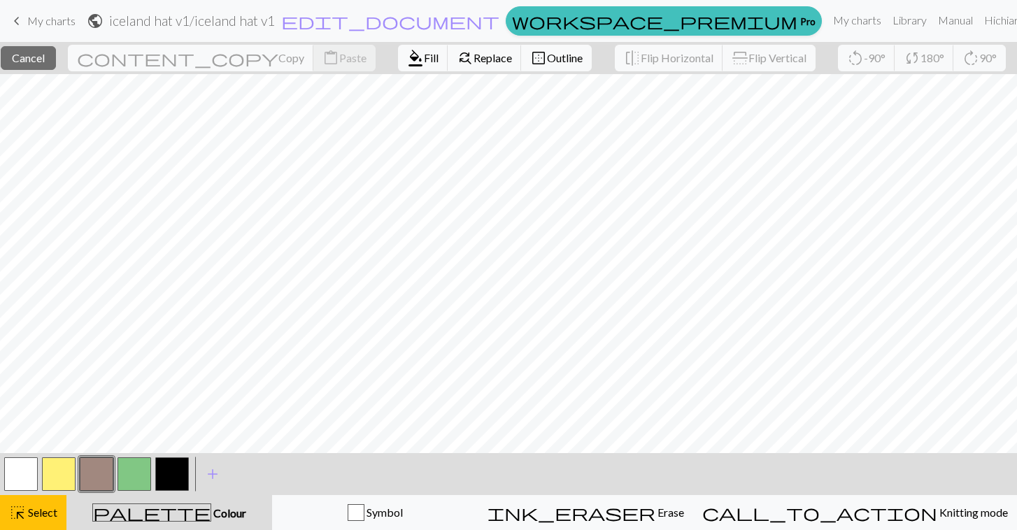
click at [174, 476] on button "button" at bounding box center [172, 475] width 34 height 34
click at [424, 60] on span "Fill" at bounding box center [431, 57] width 15 height 13
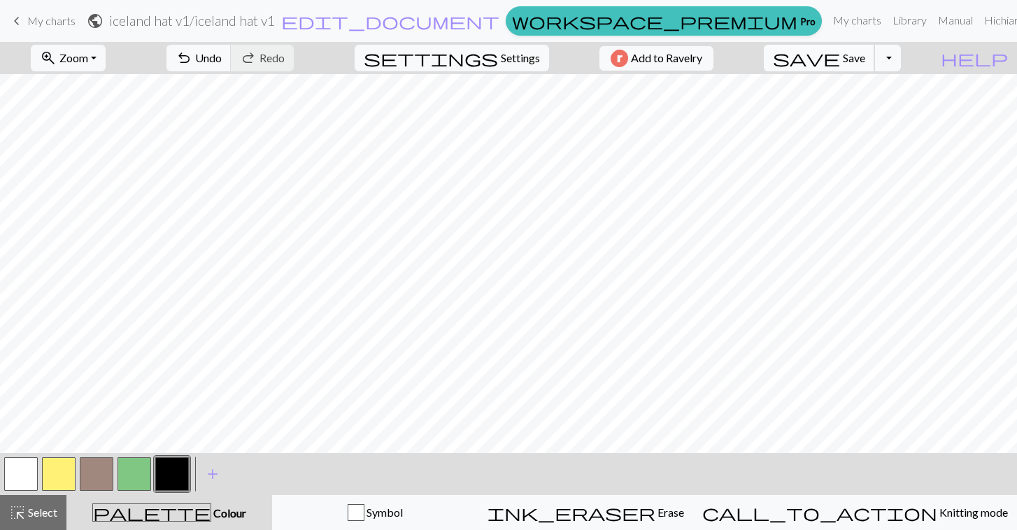
click at [840, 52] on span "save" at bounding box center [806, 58] width 67 height 20
click at [36, 512] on span "Select" at bounding box center [41, 512] width 31 height 13
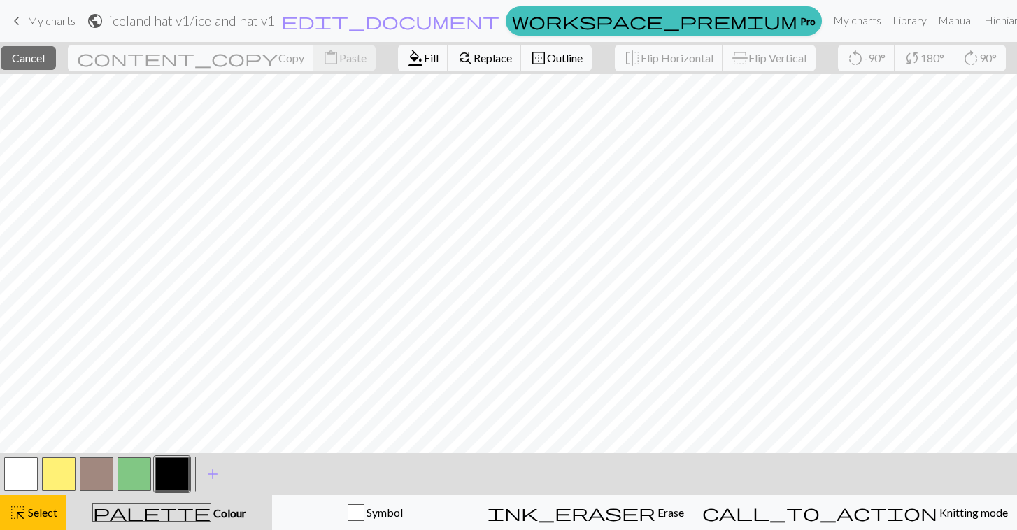
click at [97, 482] on button "button" at bounding box center [97, 475] width 34 height 34
click at [398, 66] on button "format_color_fill Fill" at bounding box center [423, 58] width 50 height 27
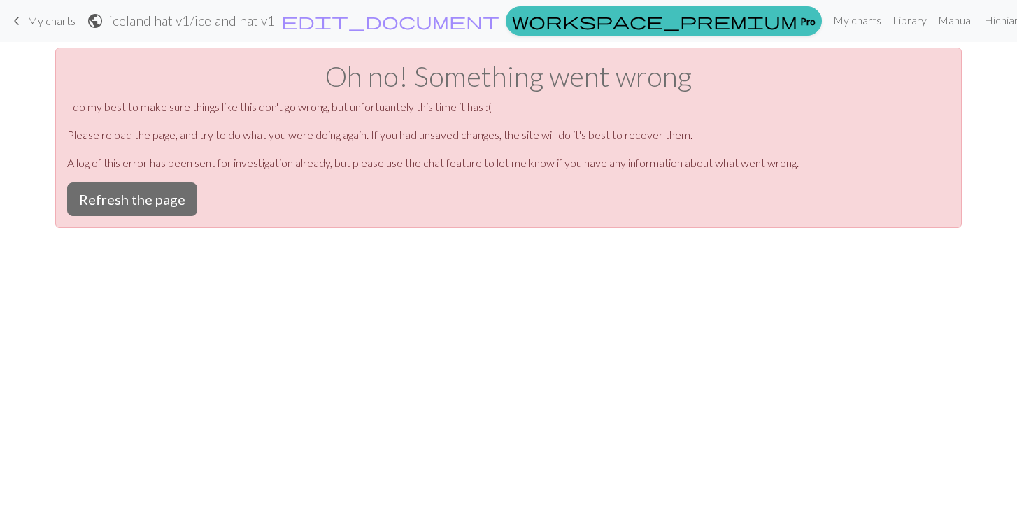
scroll to position [0, 0]
click at [160, 204] on button "Refresh the page" at bounding box center [132, 200] width 130 height 34
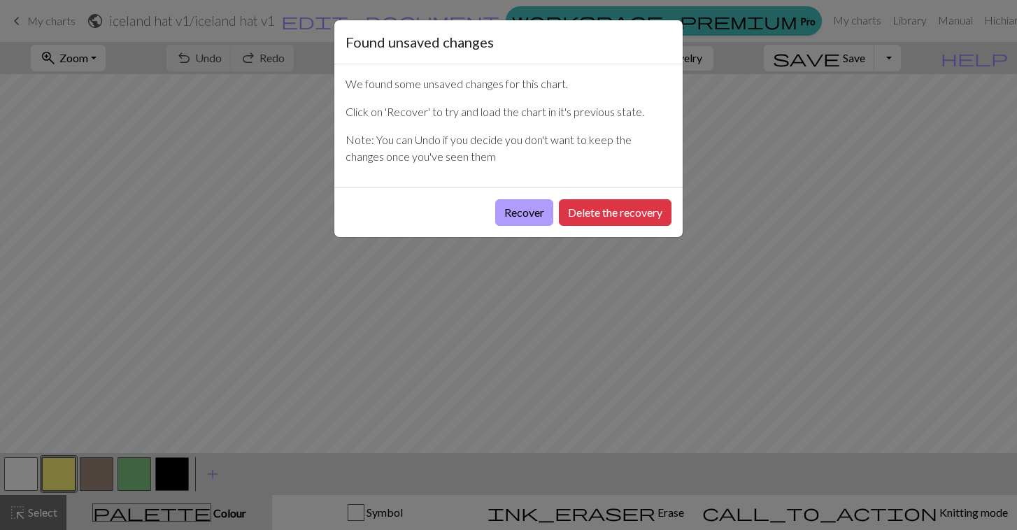
click at [525, 223] on button "Recover" at bounding box center [524, 212] width 58 height 27
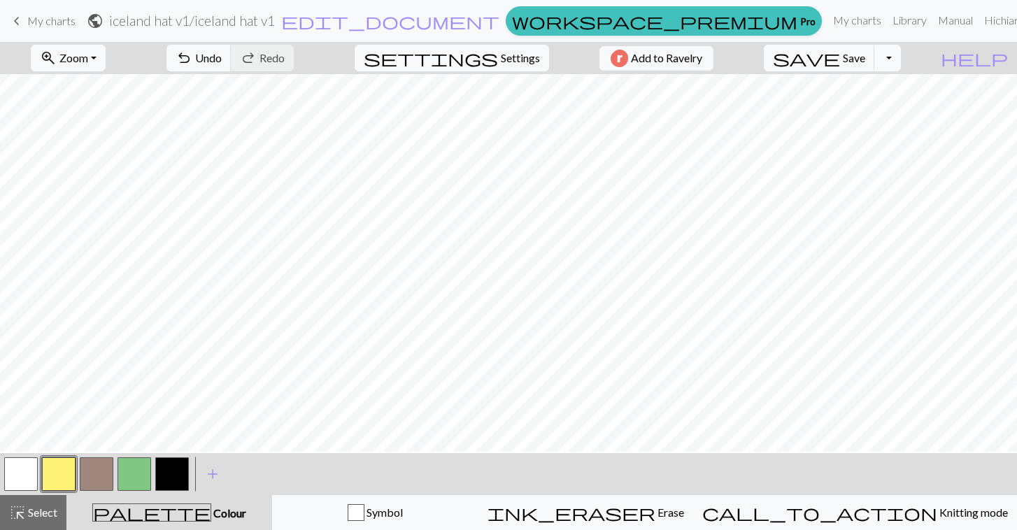
scroll to position [126, 0]
click at [96, 64] on button "zoom_in Zoom Zoom" at bounding box center [68, 58] width 75 height 27
click at [108, 133] on button "Fit height" at bounding box center [86, 133] width 111 height 22
click at [46, 514] on span "Select" at bounding box center [41, 512] width 31 height 13
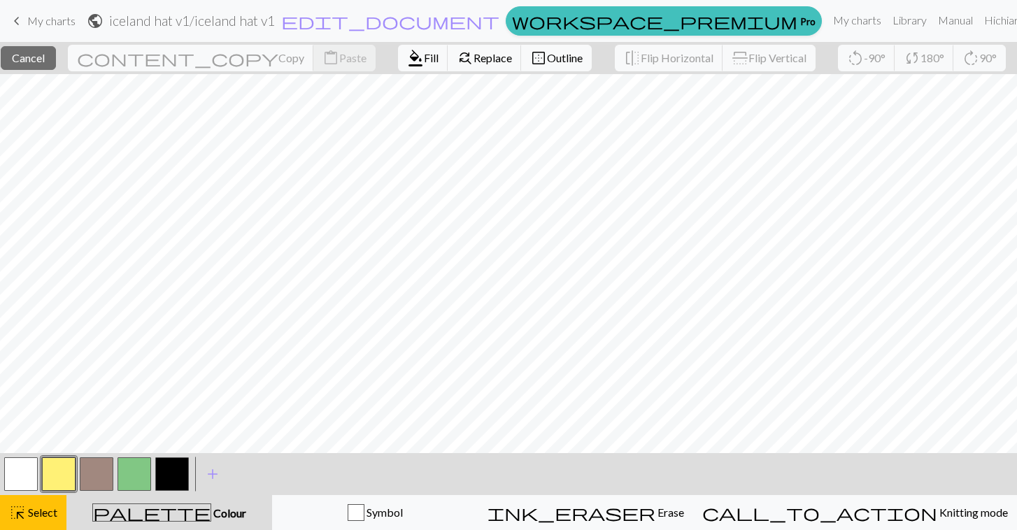
click at [144, 482] on button "button" at bounding box center [135, 475] width 34 height 34
click at [424, 60] on span "Fill" at bounding box center [431, 57] width 15 height 13
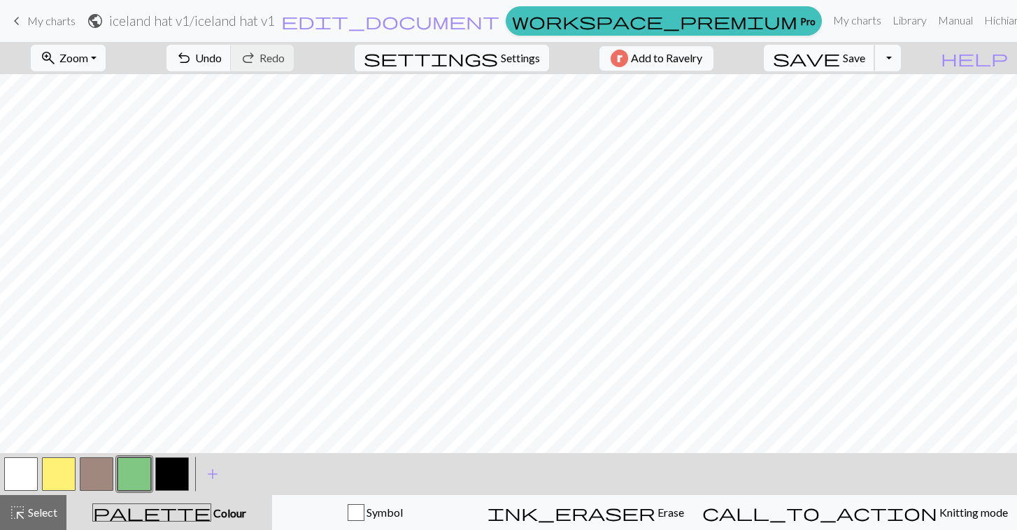
click at [840, 57] on span "save" at bounding box center [806, 58] width 67 height 20
click at [511, 55] on span "Settings" at bounding box center [520, 58] width 39 height 17
select select "aran"
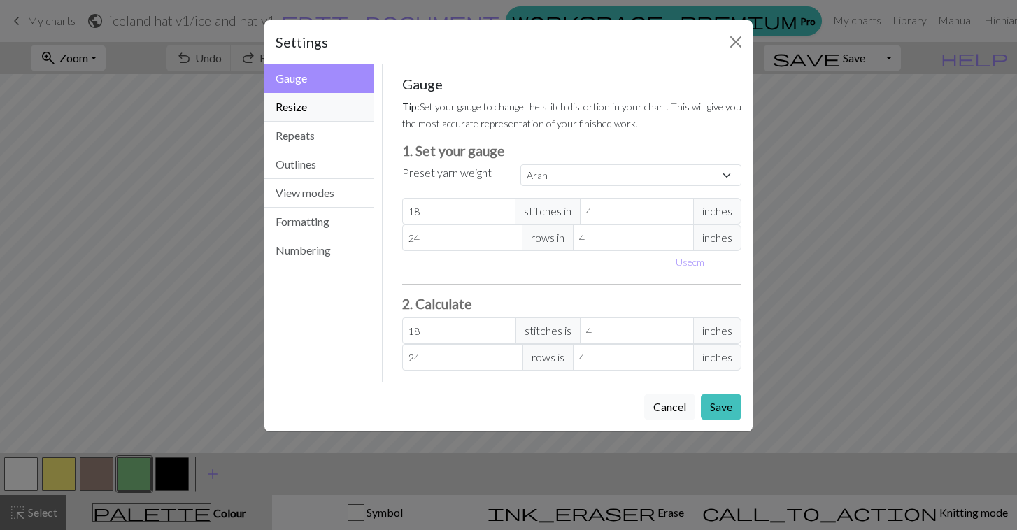
click at [329, 118] on button "Resize" at bounding box center [318, 107] width 109 height 29
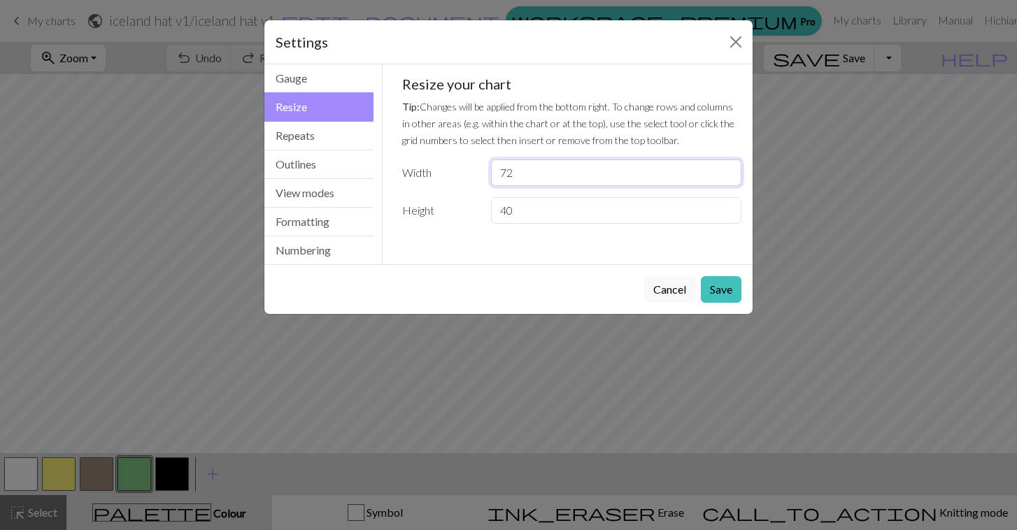
drag, startPoint x: 533, startPoint y: 174, endPoint x: 482, endPoint y: 174, distance: 51.1
click at [483, 174] on div "72" at bounding box center [616, 173] width 267 height 27
type input "25"
click at [721, 287] on button "Save" at bounding box center [721, 289] width 41 height 27
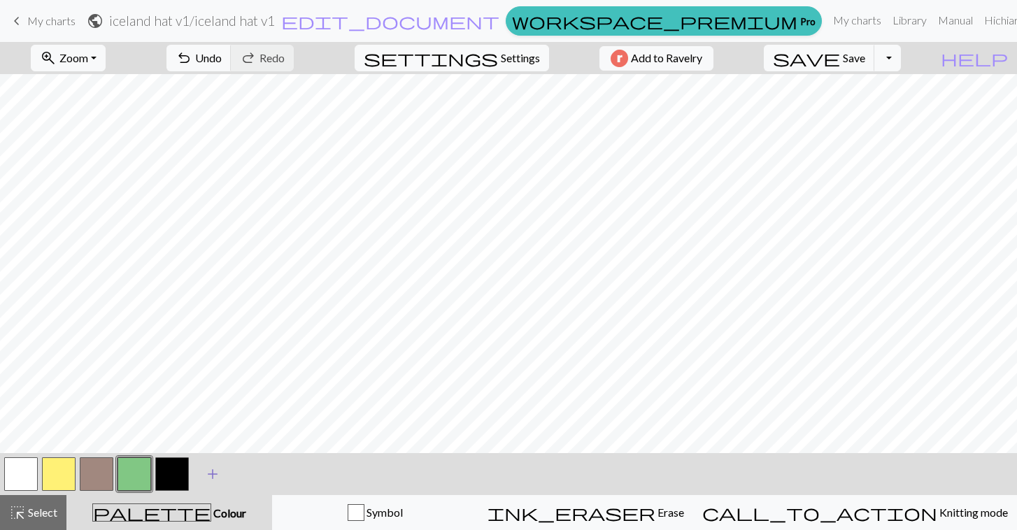
click at [210, 474] on span "add" at bounding box center [212, 475] width 17 height 20
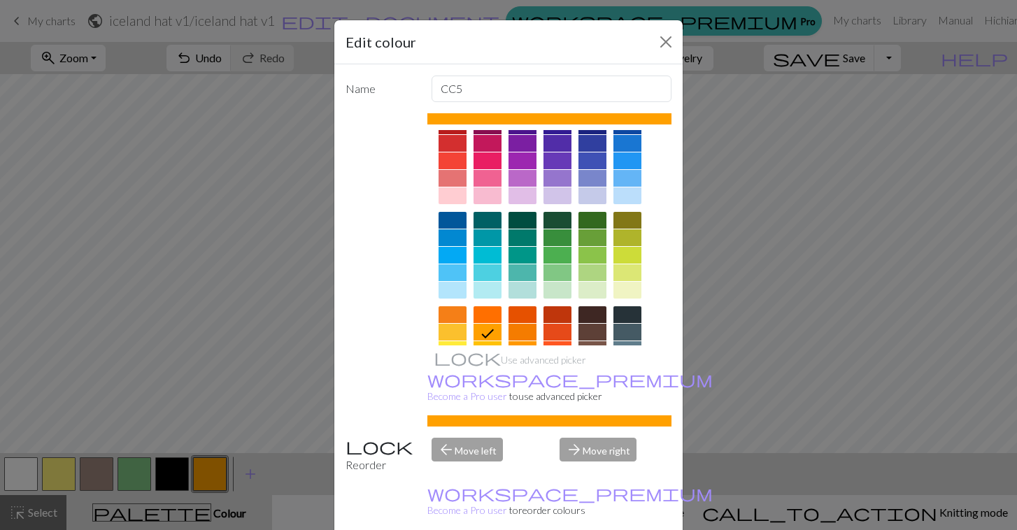
scroll to position [11, 0]
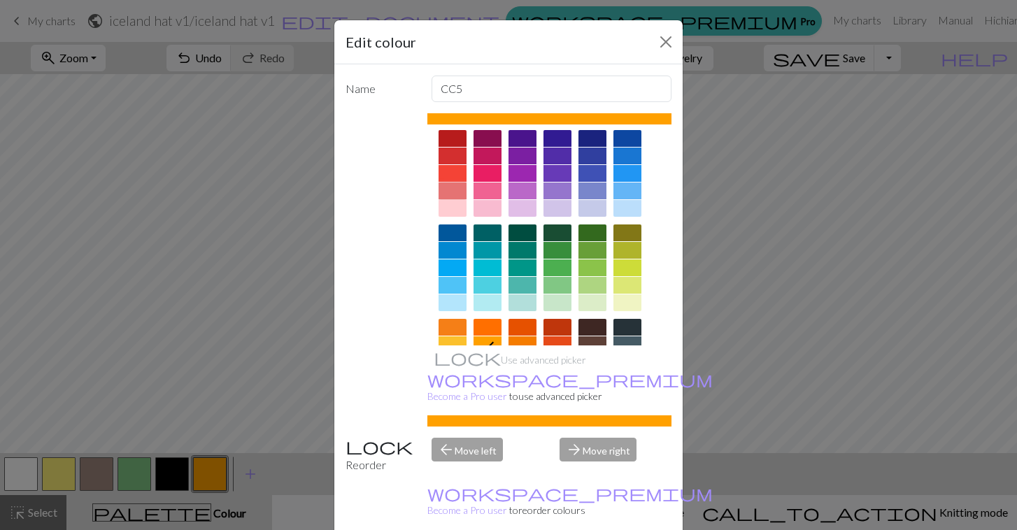
click at [458, 192] on div at bounding box center [453, 191] width 28 height 17
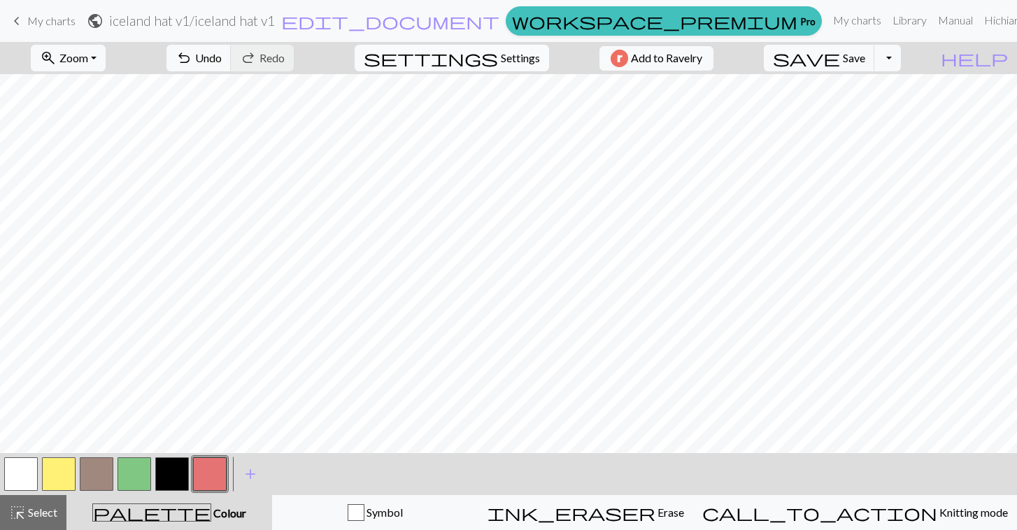
click at [523, 66] on span "Settings" at bounding box center [520, 58] width 39 height 17
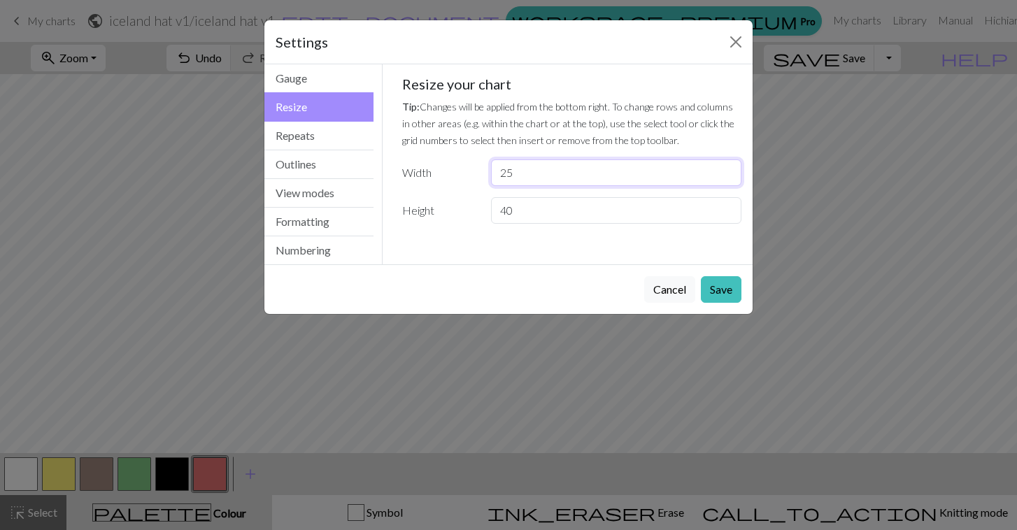
click at [539, 172] on input "25" at bounding box center [616, 173] width 250 height 27
type input "2"
type input "36"
click at [722, 292] on button "Save" at bounding box center [721, 289] width 41 height 27
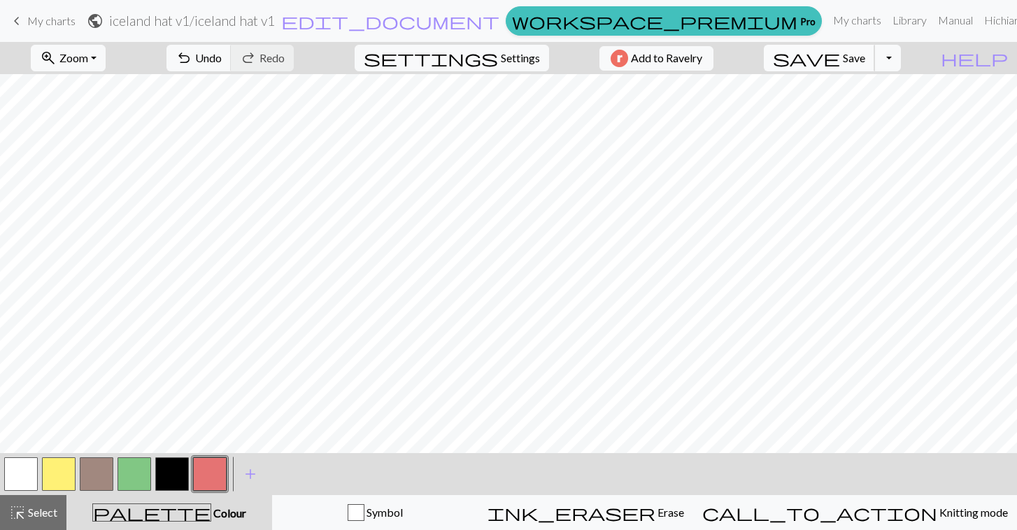
click at [866, 55] on span "Save" at bounding box center [854, 57] width 22 height 13
click at [53, 483] on button "button" at bounding box center [59, 475] width 34 height 34
click at [94, 477] on button "button" at bounding box center [97, 475] width 34 height 34
click at [59, 473] on button "button" at bounding box center [59, 475] width 34 height 34
click at [840, 57] on span "save" at bounding box center [806, 58] width 67 height 20
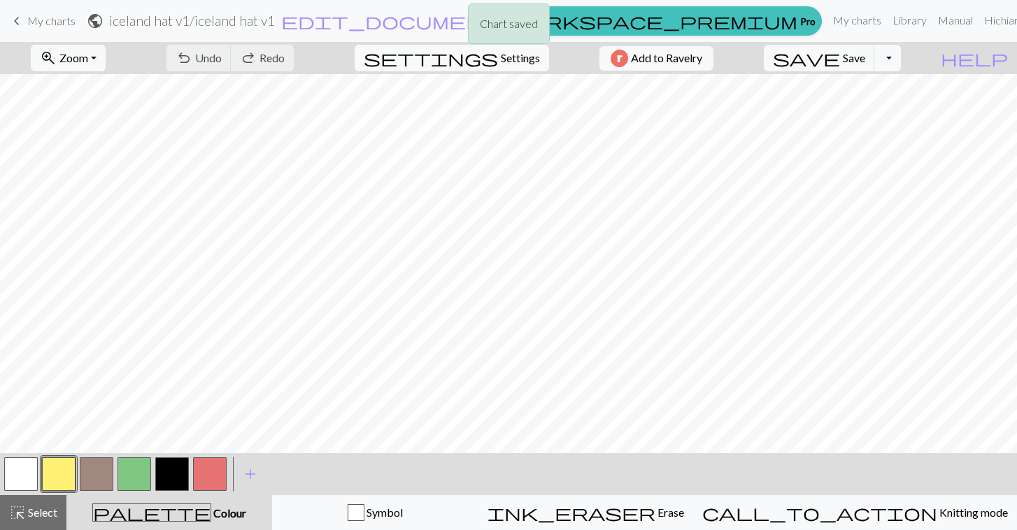
click at [86, 479] on button "button" at bounding box center [97, 475] width 34 height 34
click at [169, 468] on button "button" at bounding box center [172, 475] width 34 height 34
click at [866, 55] on span "Save" at bounding box center [854, 57] width 22 height 13
click at [138, 476] on button "button" at bounding box center [135, 475] width 34 height 34
click at [204, 478] on button "button" at bounding box center [210, 475] width 34 height 34
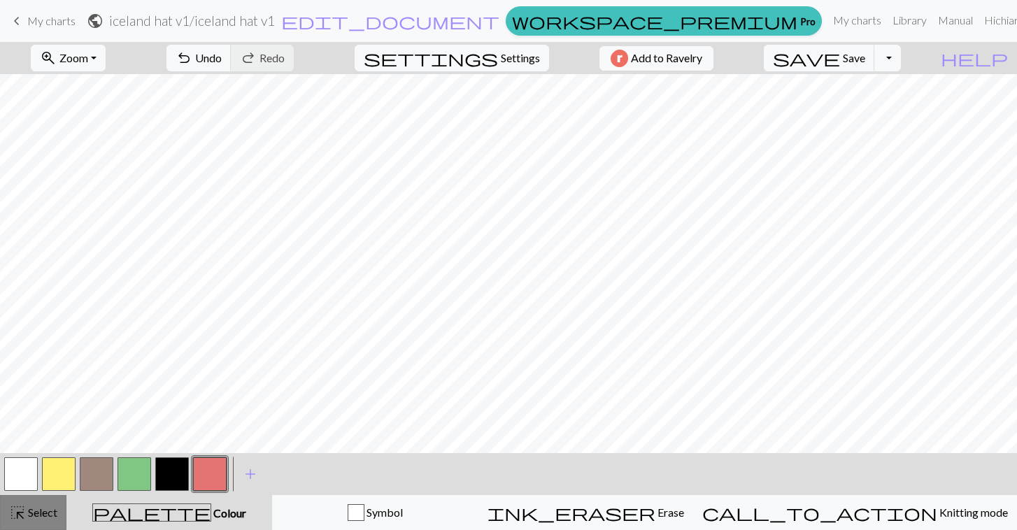
click at [32, 514] on span "Select" at bounding box center [41, 512] width 31 height 13
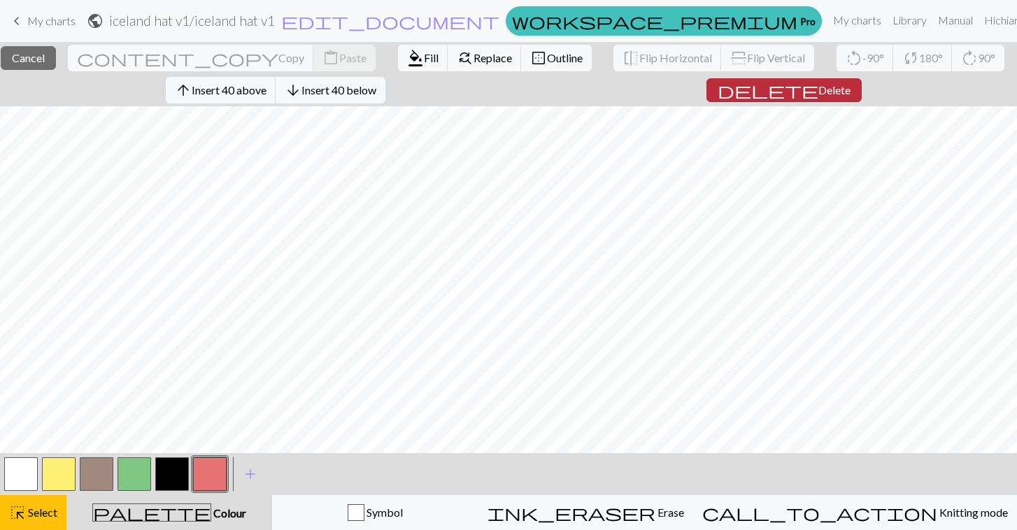
click at [825, 94] on span "Delete" at bounding box center [835, 89] width 32 height 13
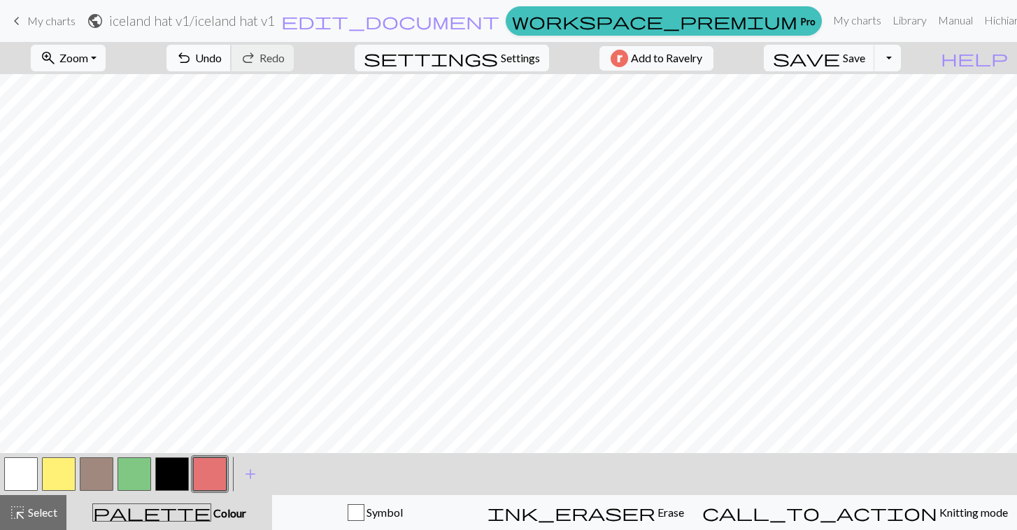
click at [192, 61] on span "undo" at bounding box center [184, 58] width 17 height 20
click at [43, 508] on span "Select" at bounding box center [41, 512] width 31 height 13
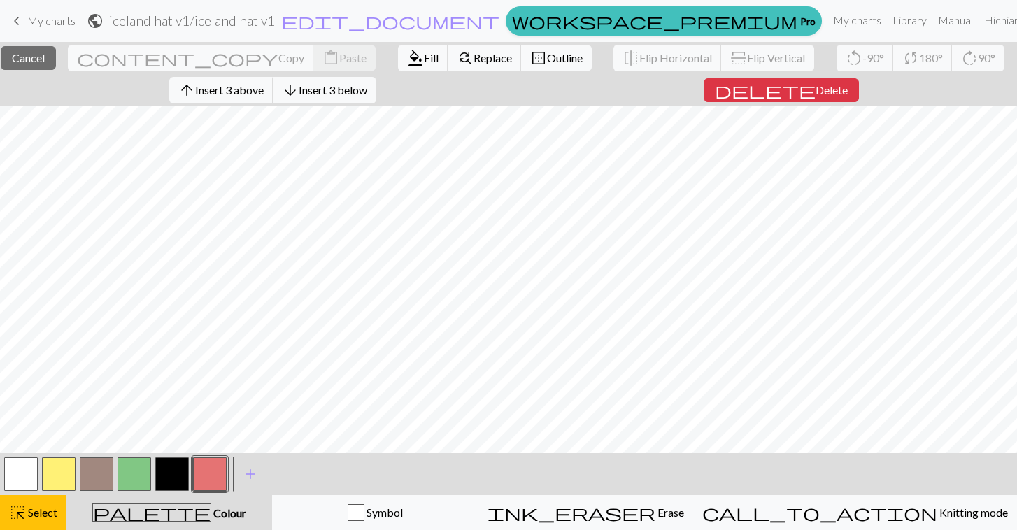
click at [209, 486] on button "button" at bounding box center [210, 475] width 34 height 34
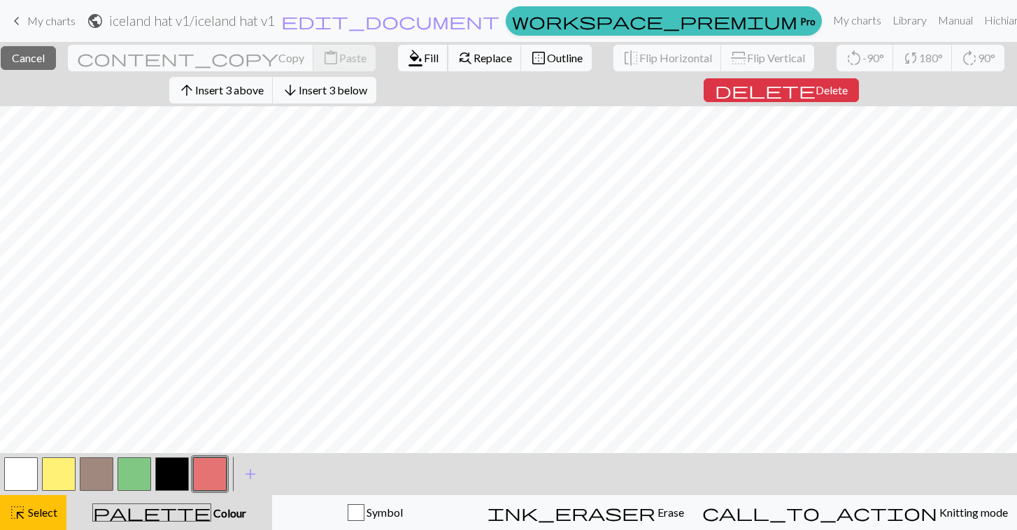
click at [424, 55] on span "Fill" at bounding box center [431, 57] width 15 height 13
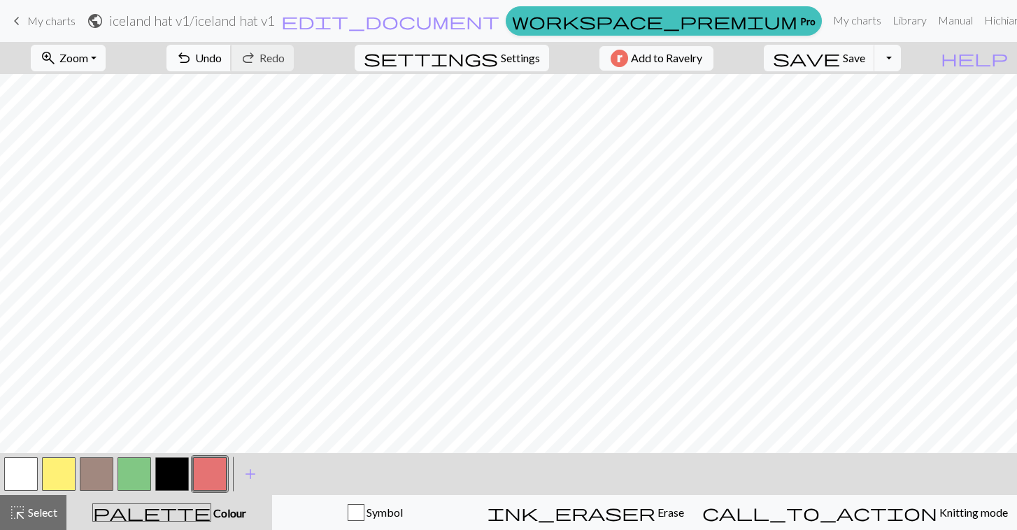
click at [192, 57] on span "undo" at bounding box center [184, 58] width 17 height 20
click at [45, 511] on span "Select" at bounding box center [41, 512] width 31 height 13
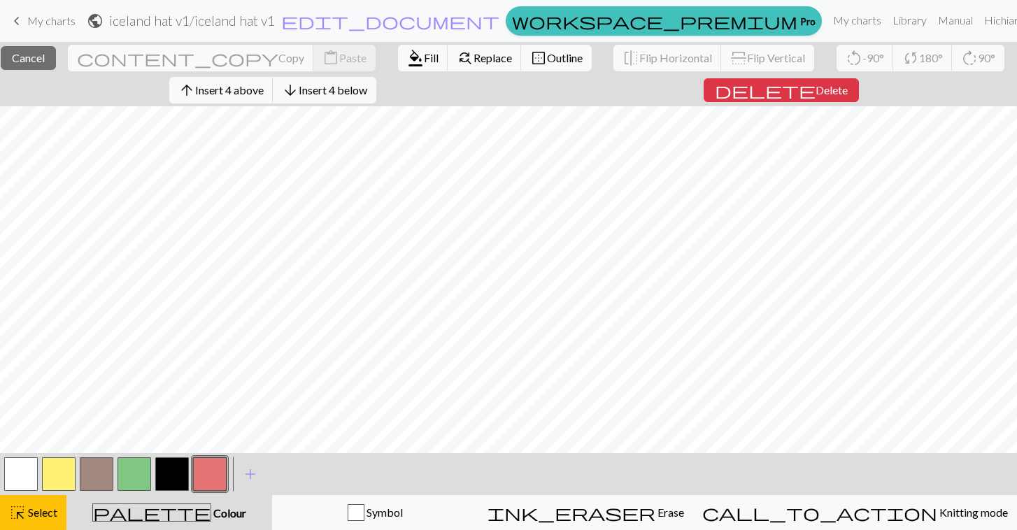
click at [140, 474] on button "button" at bounding box center [135, 475] width 34 height 34
click at [424, 55] on span "Fill" at bounding box center [431, 57] width 15 height 13
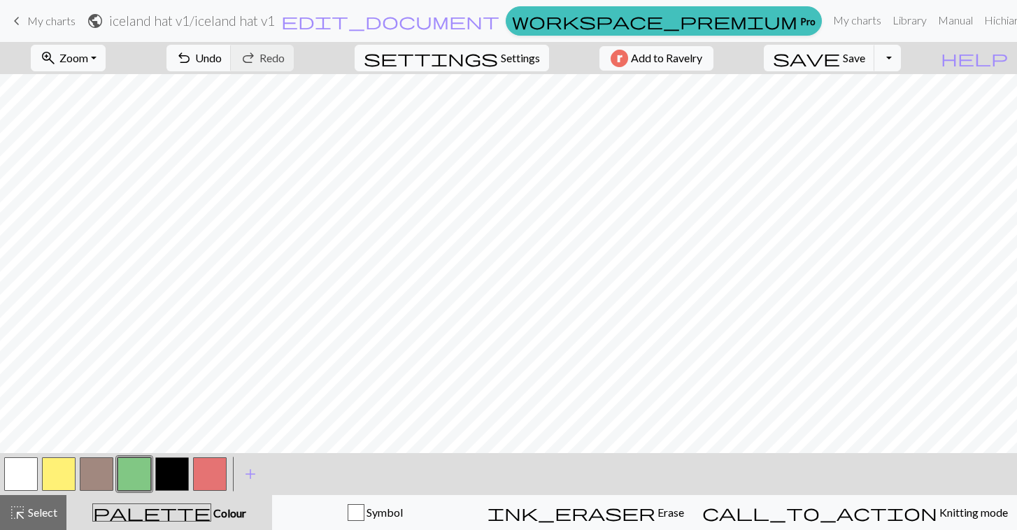
click at [200, 472] on button "button" at bounding box center [210, 475] width 34 height 34
click at [36, 516] on span "Select" at bounding box center [41, 512] width 31 height 13
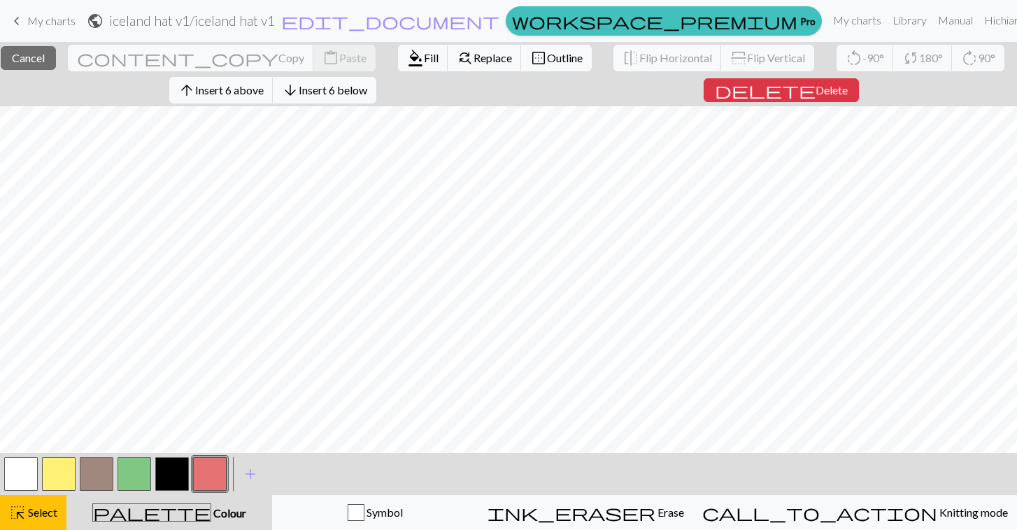
click at [208, 484] on button "button" at bounding box center [210, 475] width 34 height 34
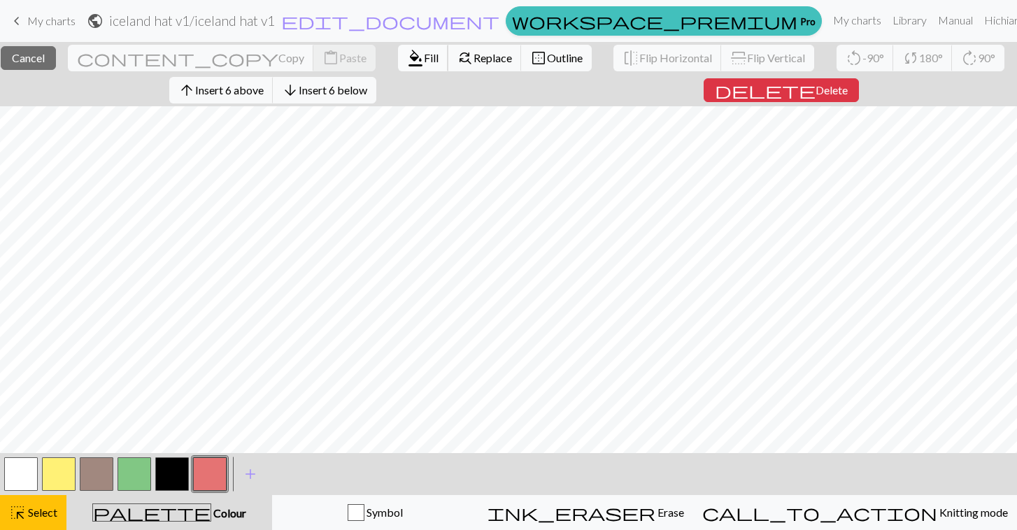
click at [407, 56] on span "format_color_fill" at bounding box center [415, 58] width 17 height 20
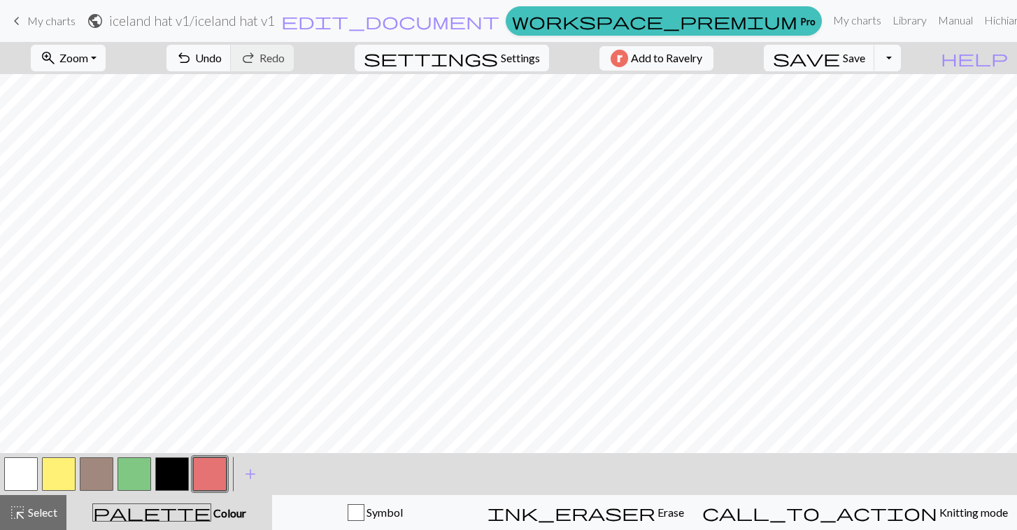
click at [172, 477] on button "button" at bounding box center [172, 475] width 34 height 34
click at [29, 514] on span "Select" at bounding box center [41, 512] width 31 height 13
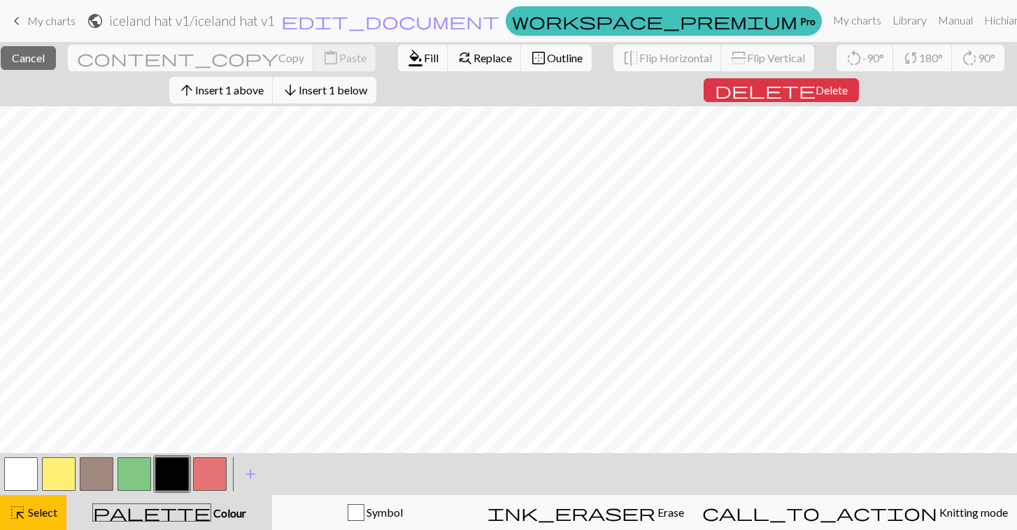
click at [178, 470] on button "button" at bounding box center [172, 475] width 34 height 34
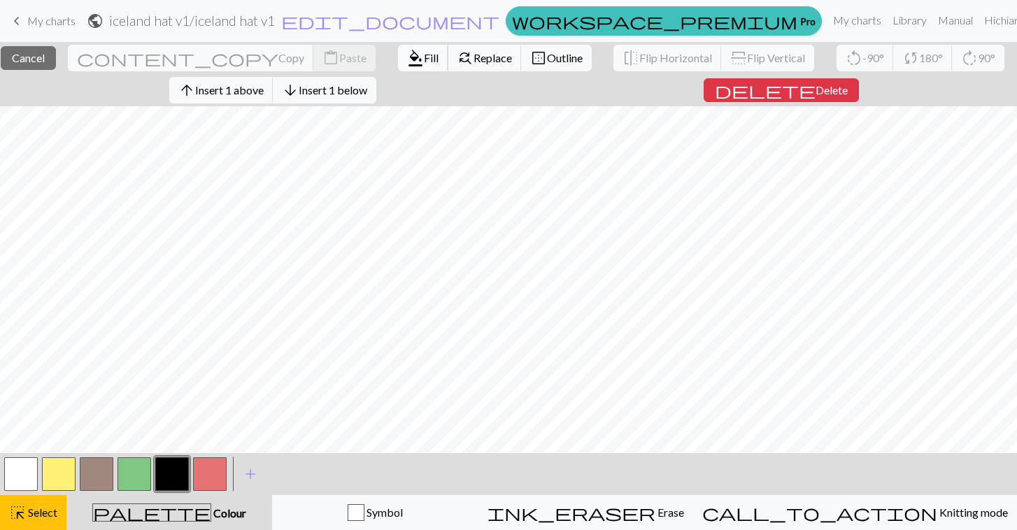
click at [424, 59] on span "Fill" at bounding box center [431, 57] width 15 height 13
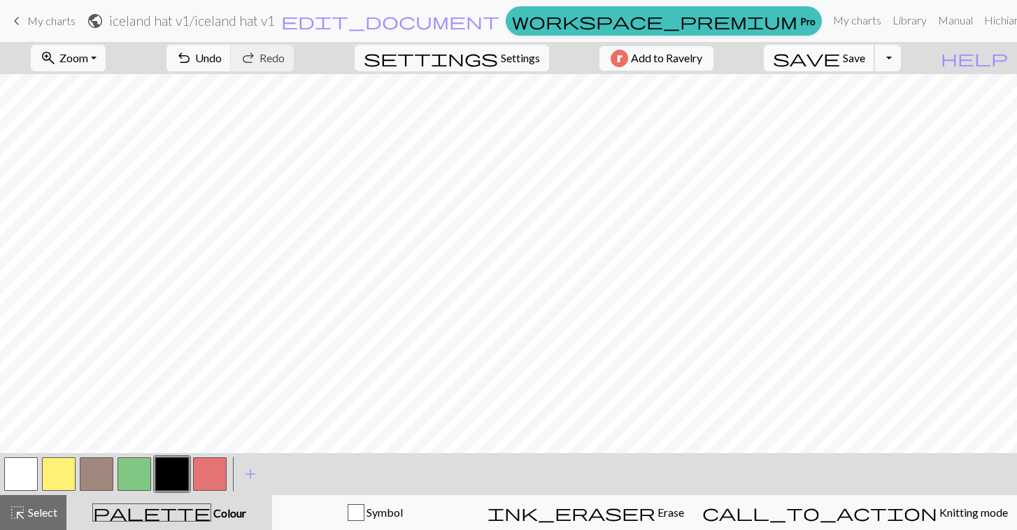
click at [840, 59] on span "save" at bounding box center [806, 58] width 67 height 20
click at [216, 473] on button "button" at bounding box center [210, 475] width 34 height 34
click at [27, 507] on span "Select" at bounding box center [41, 512] width 31 height 13
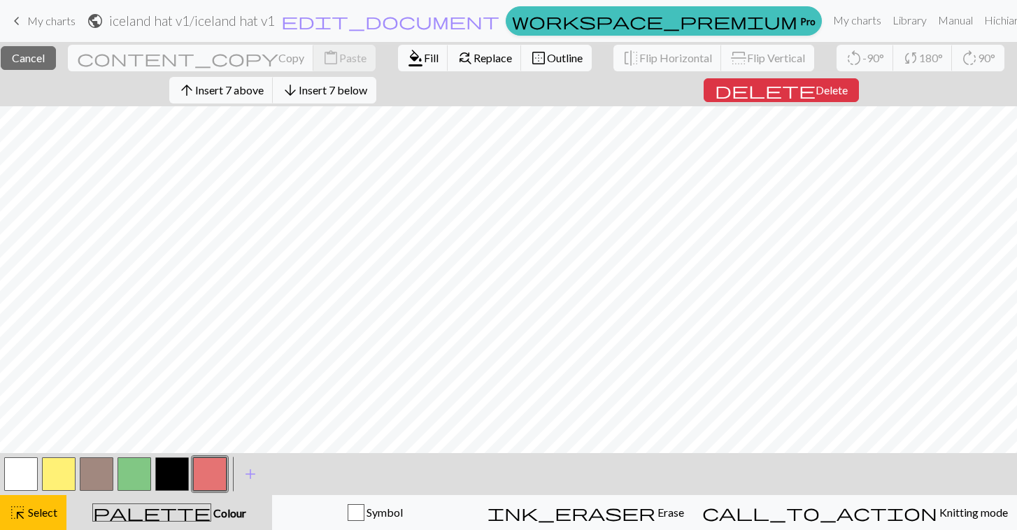
click at [209, 484] on button "button" at bounding box center [210, 475] width 34 height 34
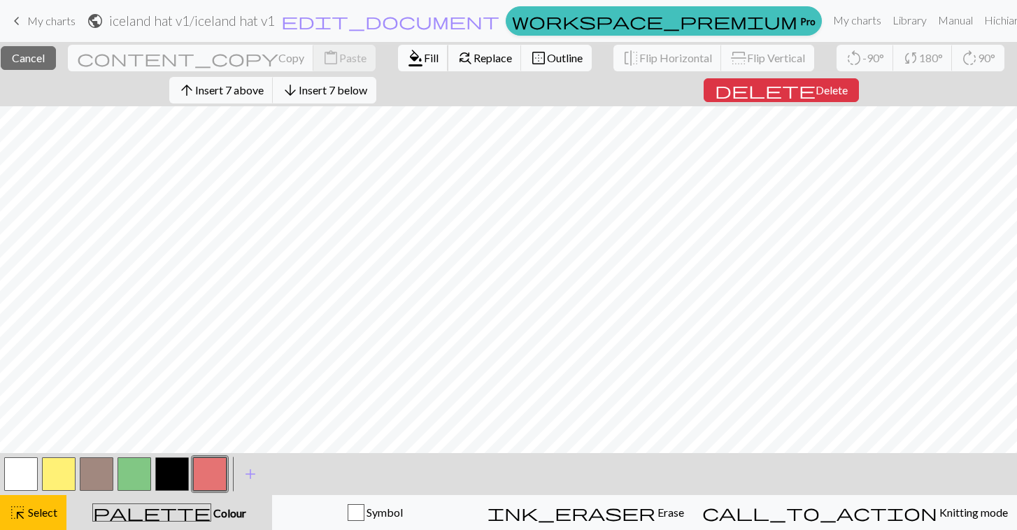
click at [407, 55] on span "format_color_fill" at bounding box center [415, 58] width 17 height 20
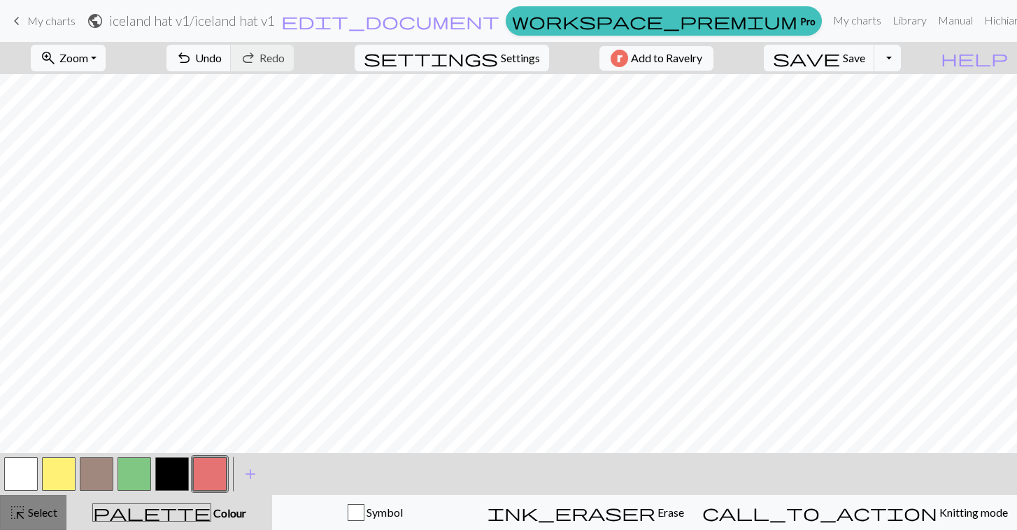
click at [22, 513] on span "highlight_alt" at bounding box center [17, 513] width 17 height 20
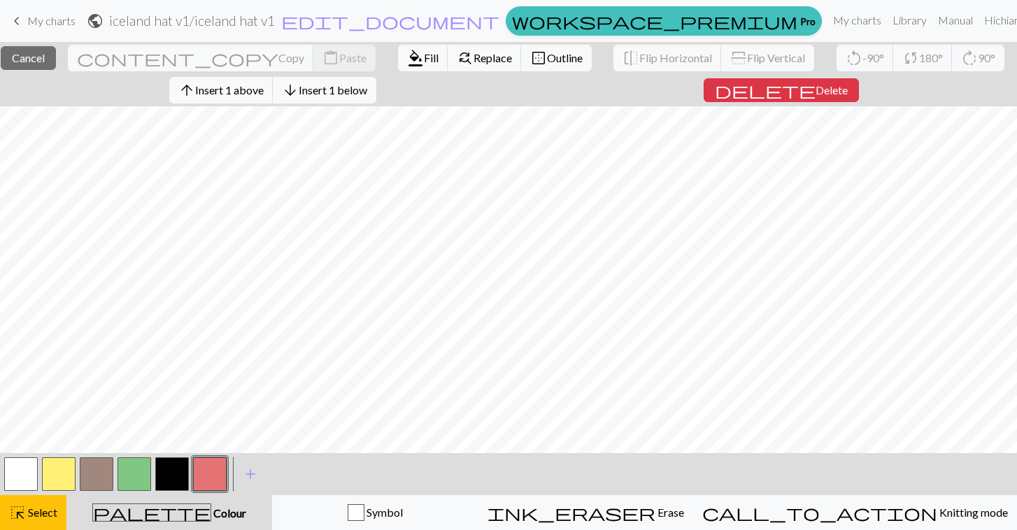
click at [22, 476] on button "button" at bounding box center [21, 475] width 34 height 34
click at [398, 50] on button "format_color_fill Fill" at bounding box center [423, 58] width 50 height 27
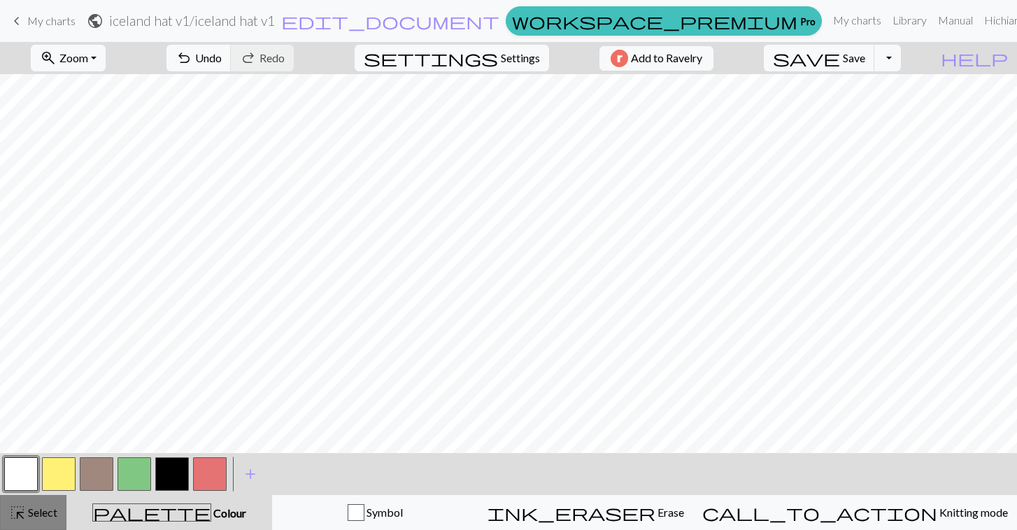
click at [52, 511] on span "Select" at bounding box center [41, 512] width 31 height 13
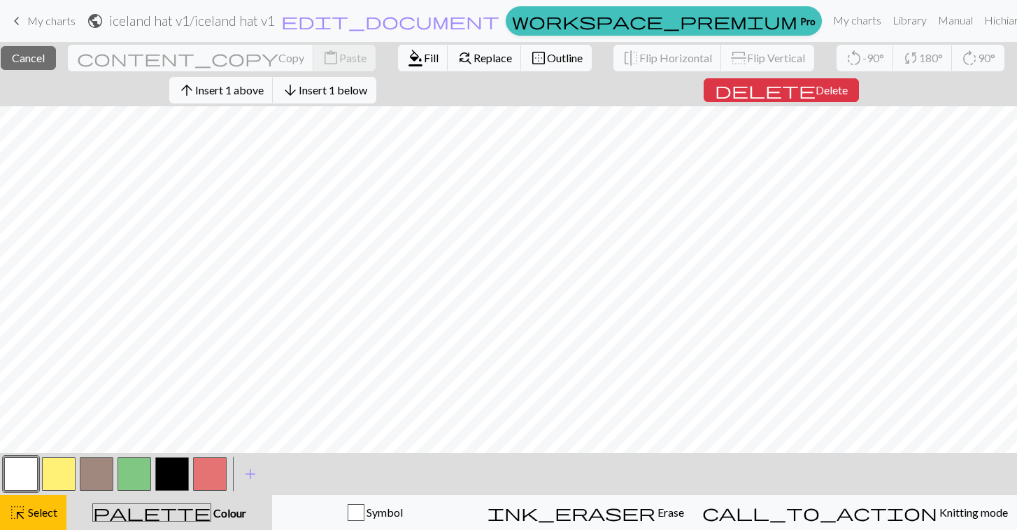
click at [80, 472] on button "button" at bounding box center [97, 475] width 34 height 34
click at [407, 67] on span "format_color_fill" at bounding box center [415, 58] width 17 height 20
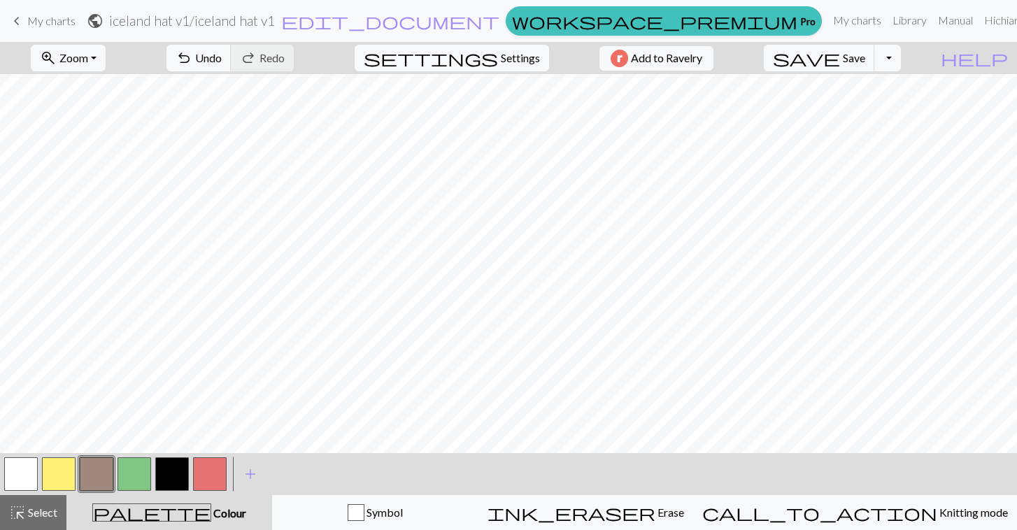
click at [24, 467] on button "button" at bounding box center [21, 475] width 34 height 34
click at [201, 473] on button "button" at bounding box center [210, 475] width 34 height 34
click at [37, 501] on button "highlight_alt Select Select" at bounding box center [33, 512] width 66 height 35
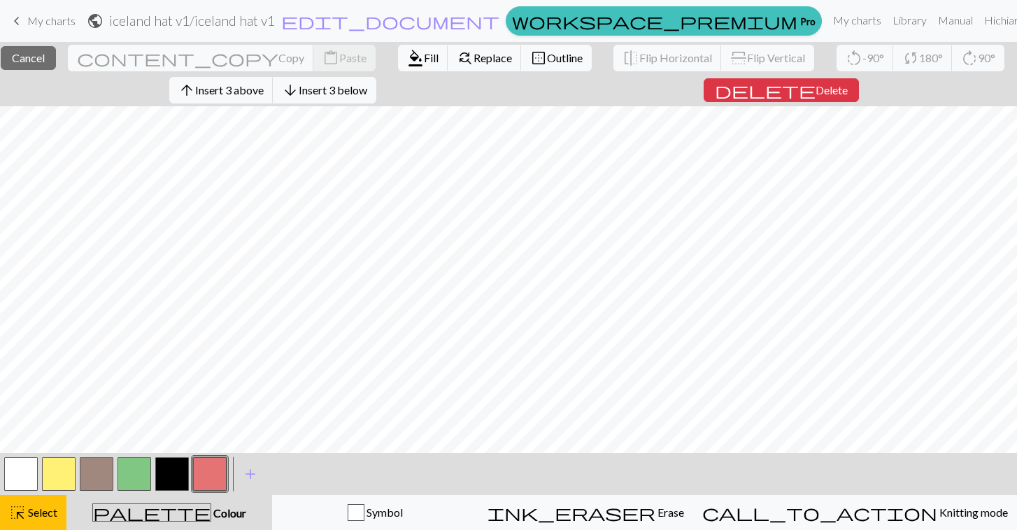
click at [218, 486] on button "button" at bounding box center [210, 475] width 34 height 34
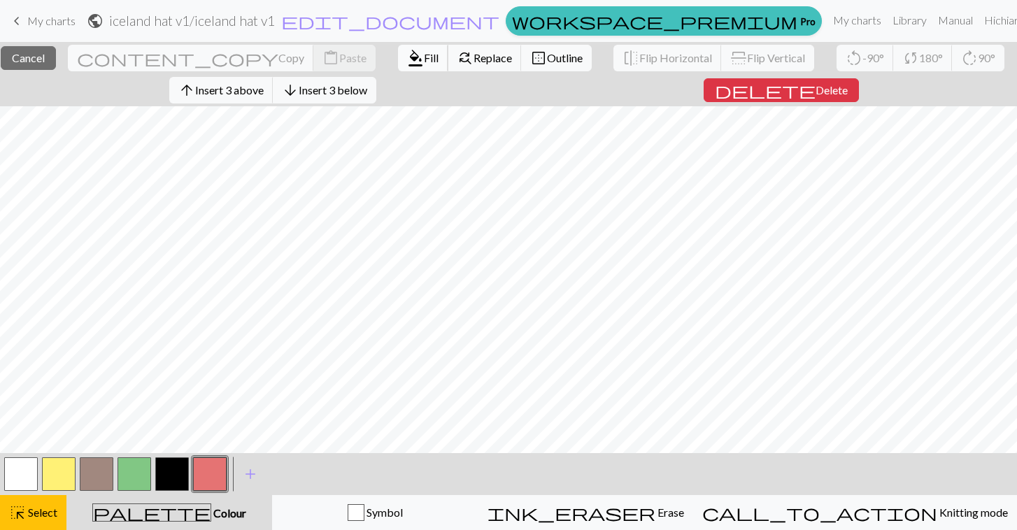
click at [424, 52] on span "Fill" at bounding box center [431, 57] width 15 height 13
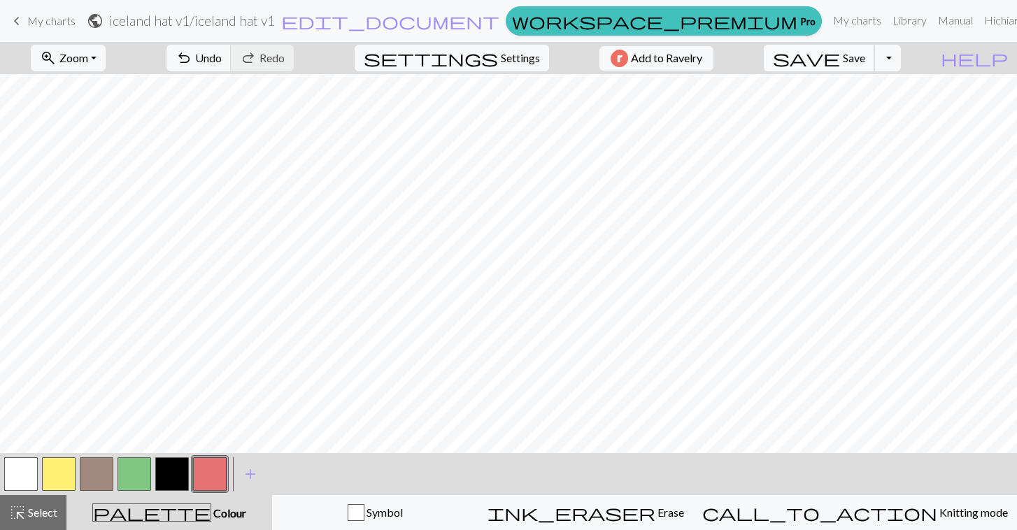
click at [866, 56] on span "Save" at bounding box center [854, 57] width 22 height 13
click at [17, 514] on span "highlight_alt" at bounding box center [17, 513] width 17 height 20
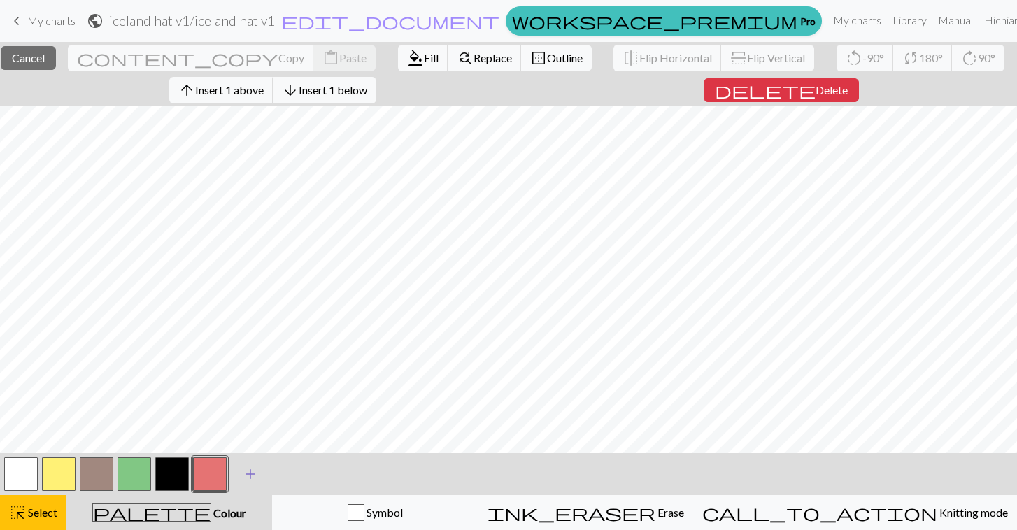
click at [248, 474] on span "add" at bounding box center [250, 475] width 17 height 20
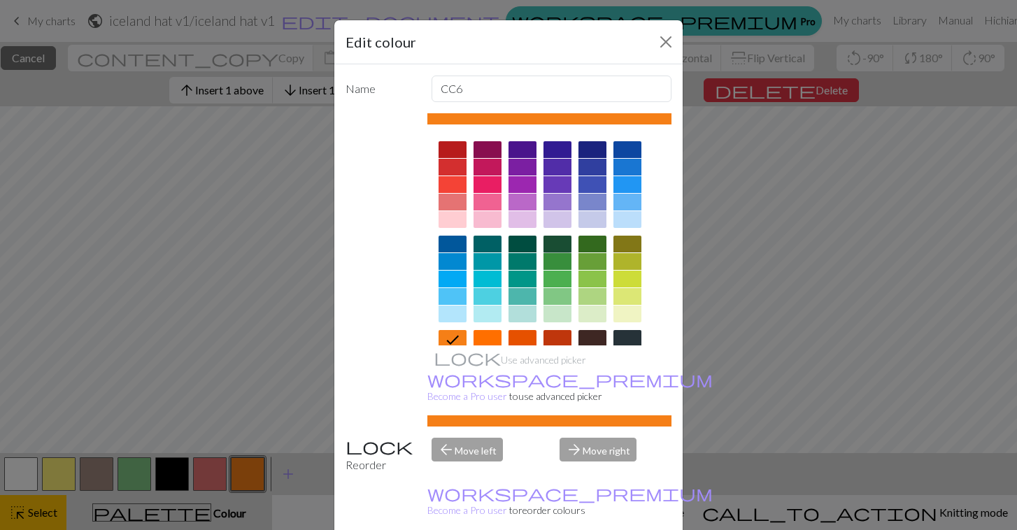
click at [563, 244] on div at bounding box center [558, 244] width 28 height 17
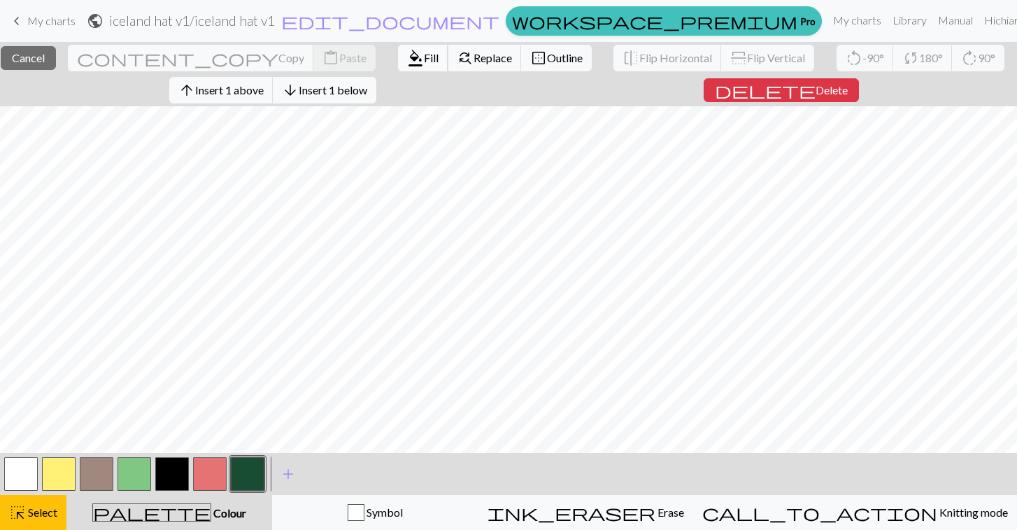
click at [424, 57] on span "Fill" at bounding box center [431, 57] width 15 height 13
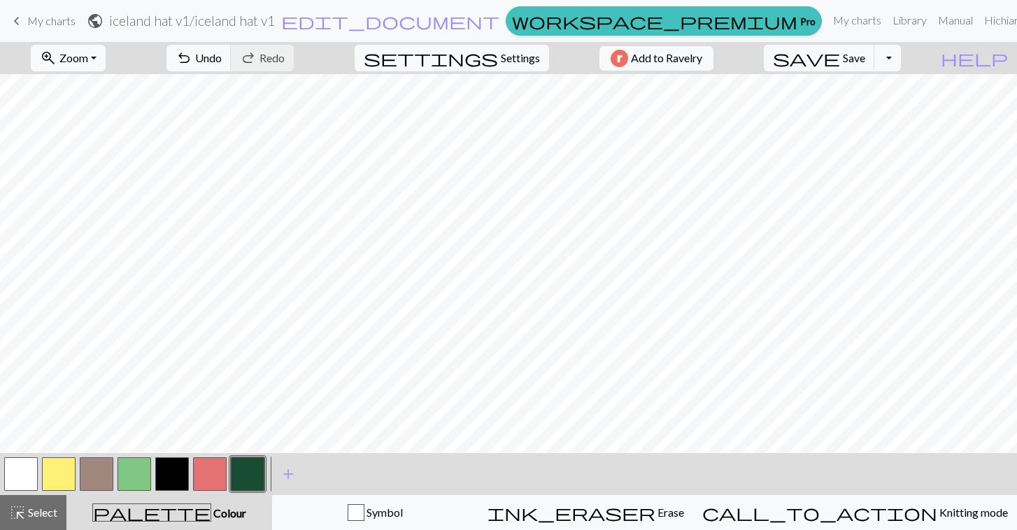
click at [210, 470] on button "button" at bounding box center [210, 475] width 34 height 34
click at [44, 506] on span "Select" at bounding box center [41, 512] width 31 height 13
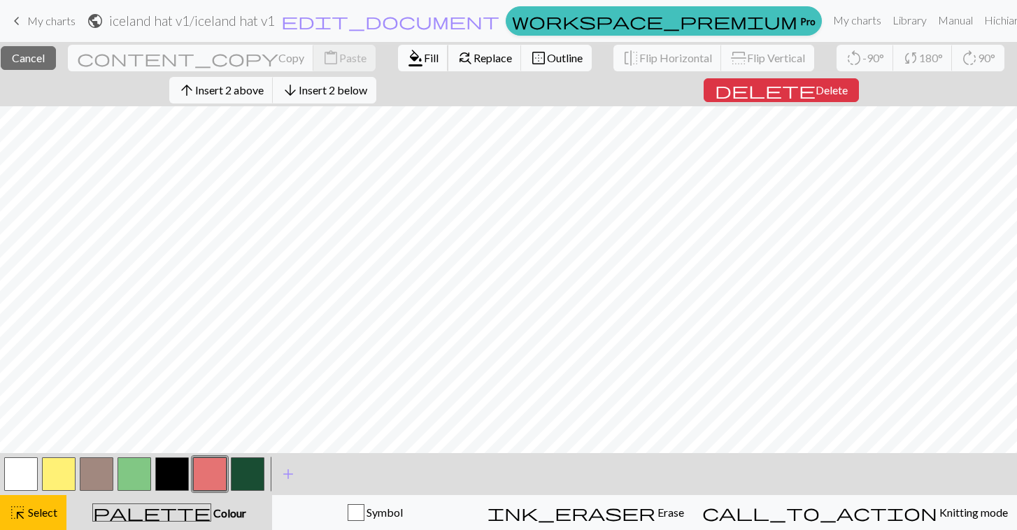
click at [424, 59] on span "Fill" at bounding box center [431, 57] width 15 height 13
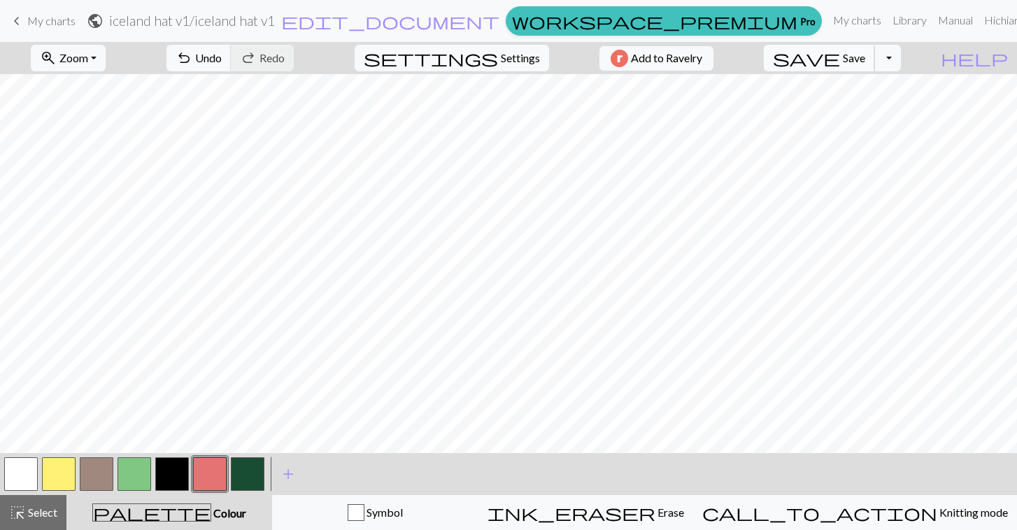
click at [872, 47] on button "save Save Save" at bounding box center [819, 58] width 111 height 27
